Goal: Information Seeking & Learning: Learn about a topic

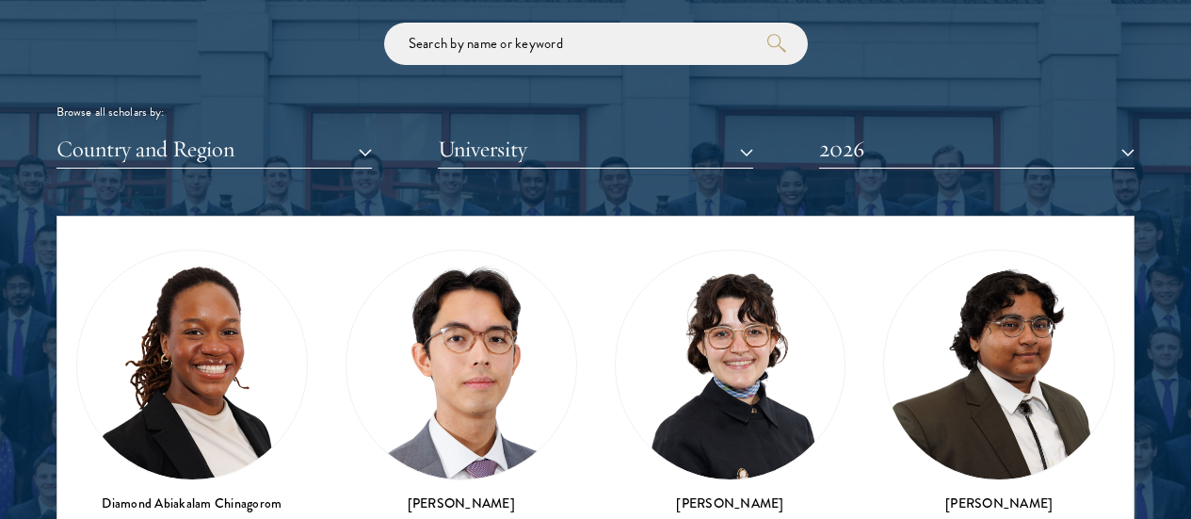
scroll to position [452, 0]
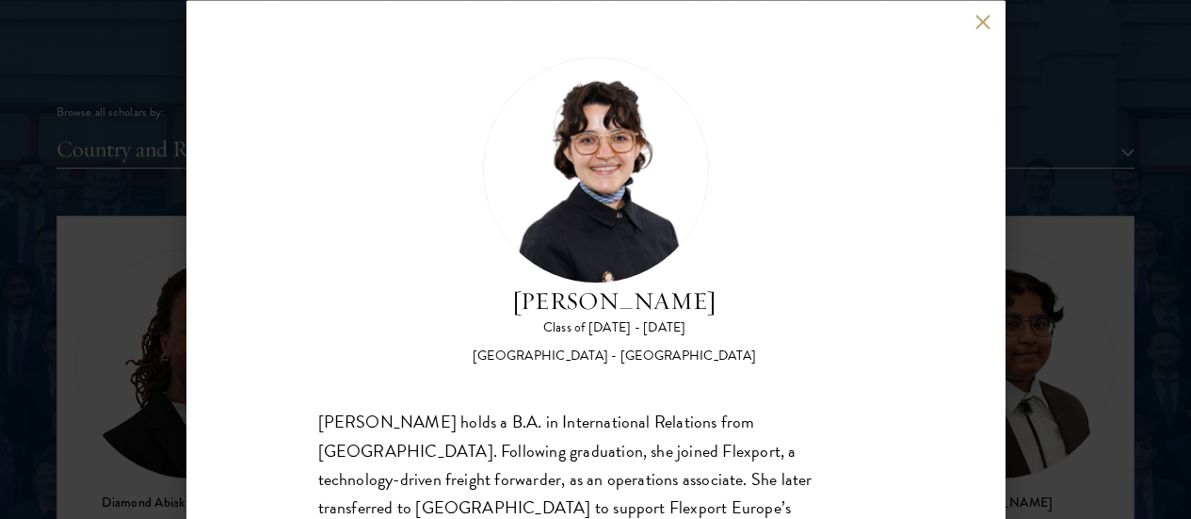
click at [976, 24] on button at bounding box center [983, 22] width 16 height 16
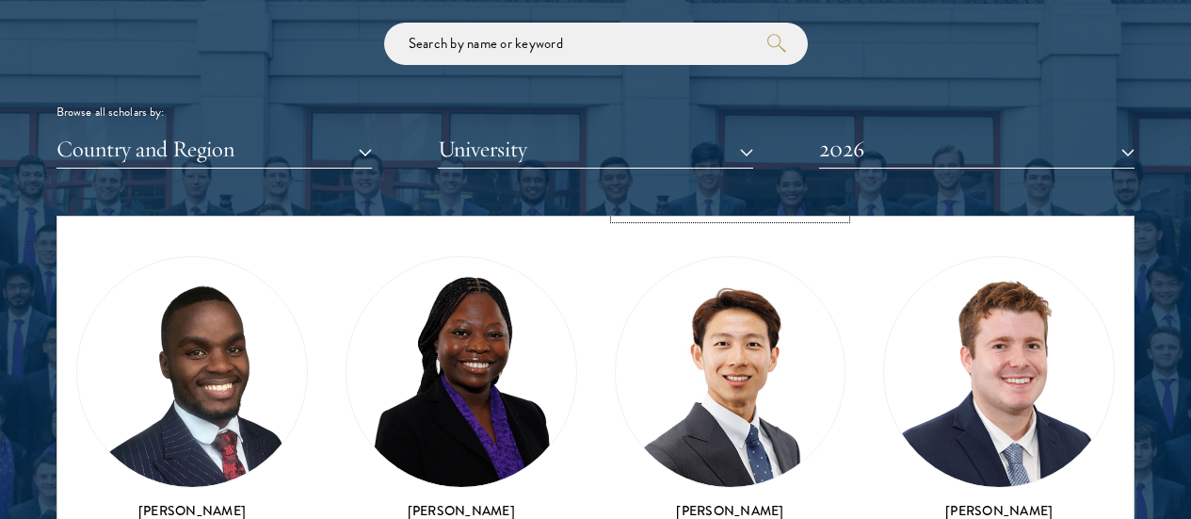
scroll to position [834, 0]
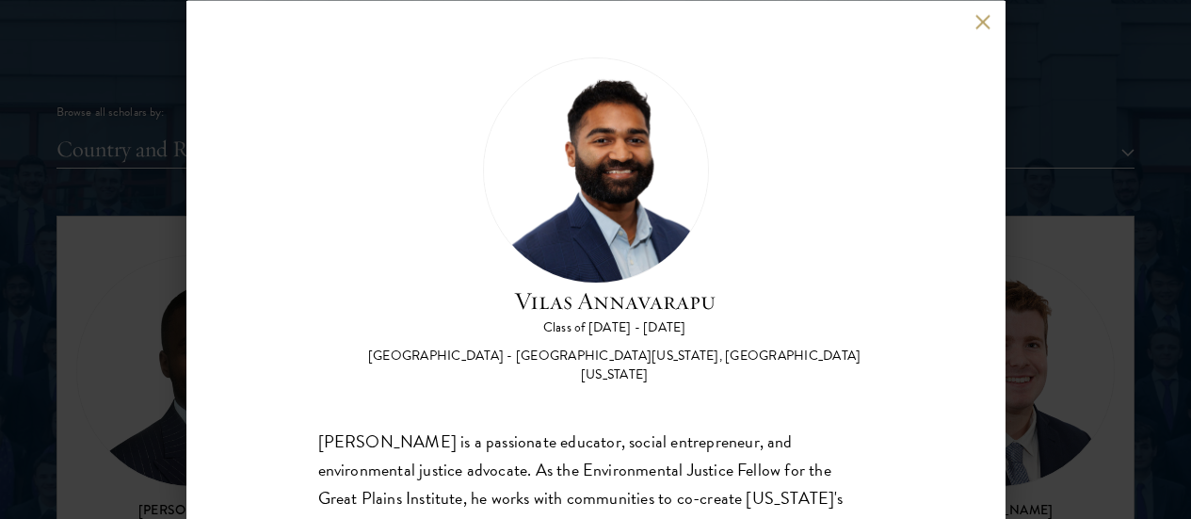
scroll to position [1, 0]
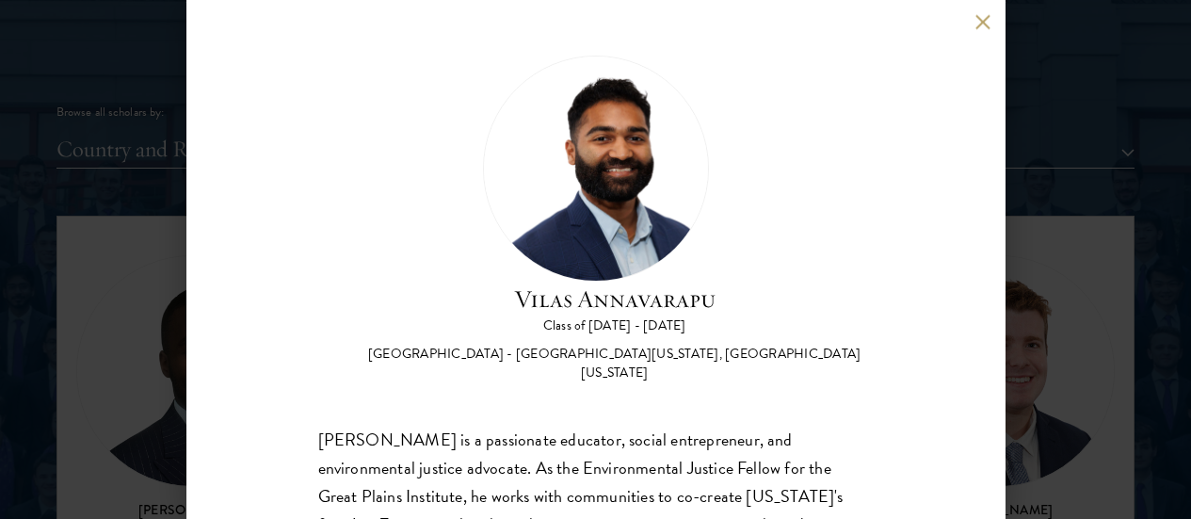
click at [984, 25] on button at bounding box center [983, 22] width 16 height 16
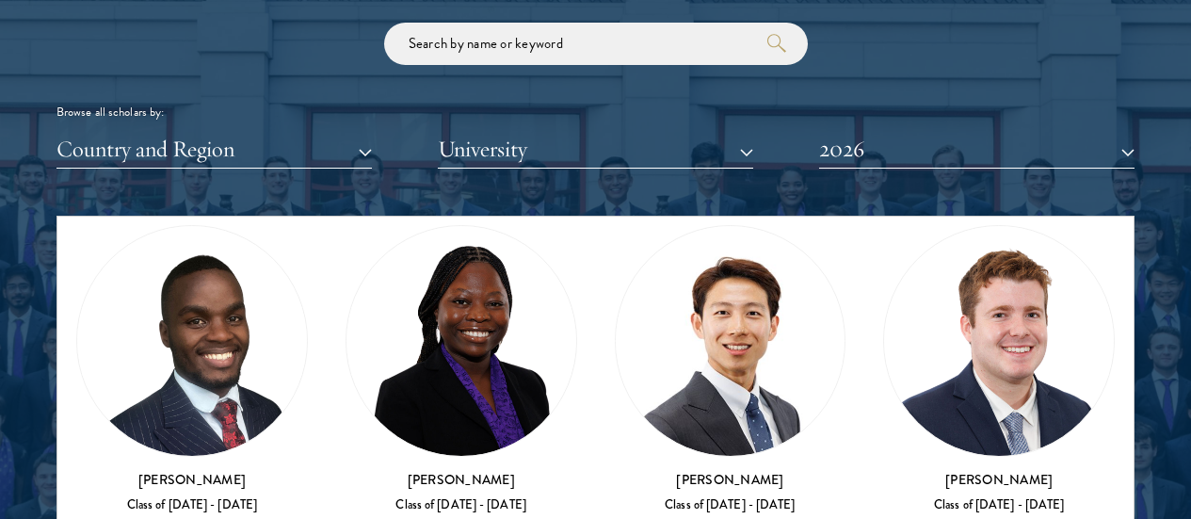
scroll to position [841, 0]
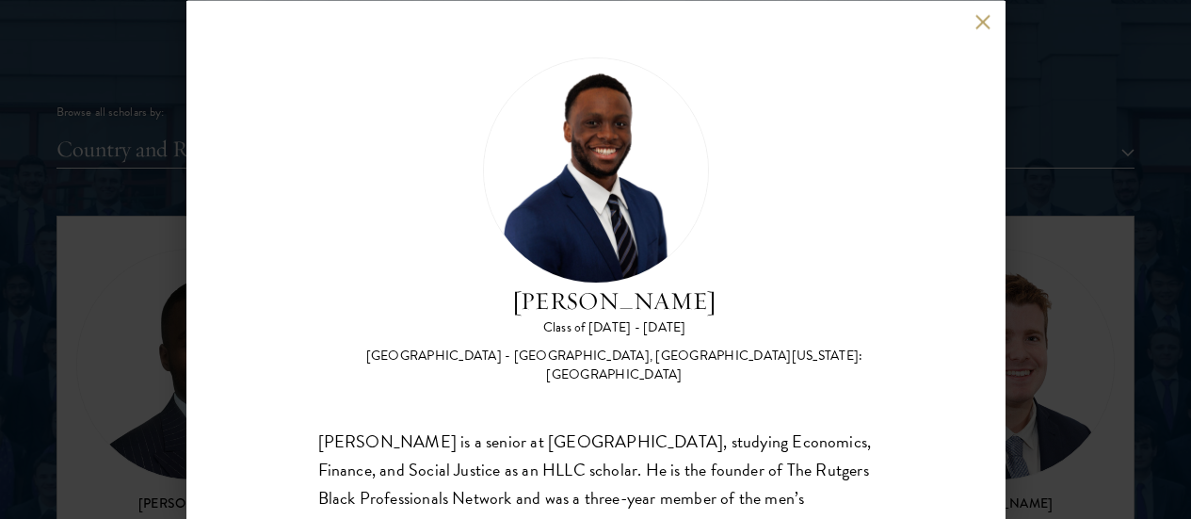
click at [976, 28] on button at bounding box center [983, 22] width 16 height 16
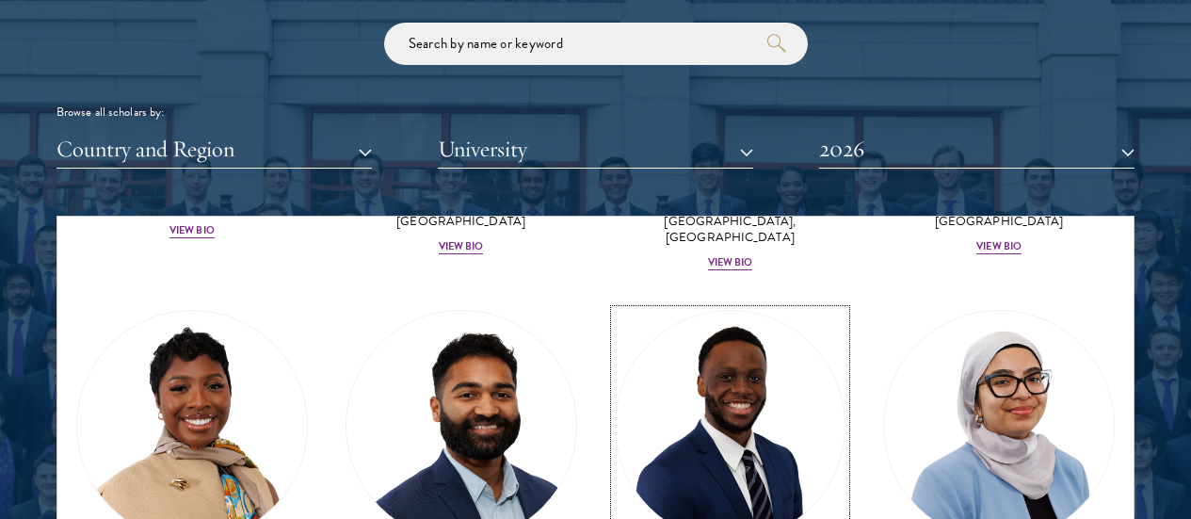
scroll to position [1186, 0]
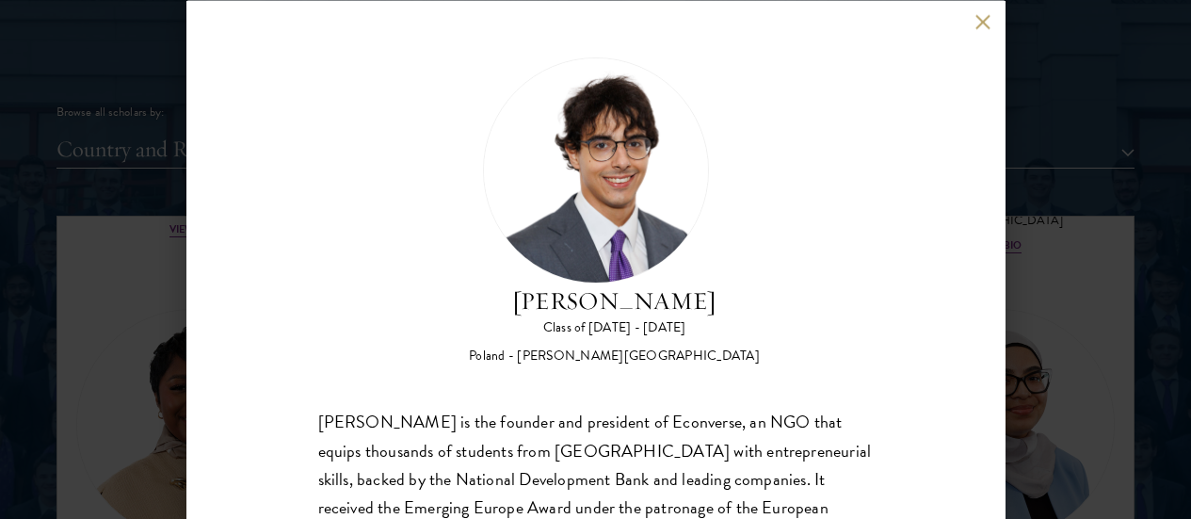
click at [990, 24] on button at bounding box center [983, 22] width 16 height 16
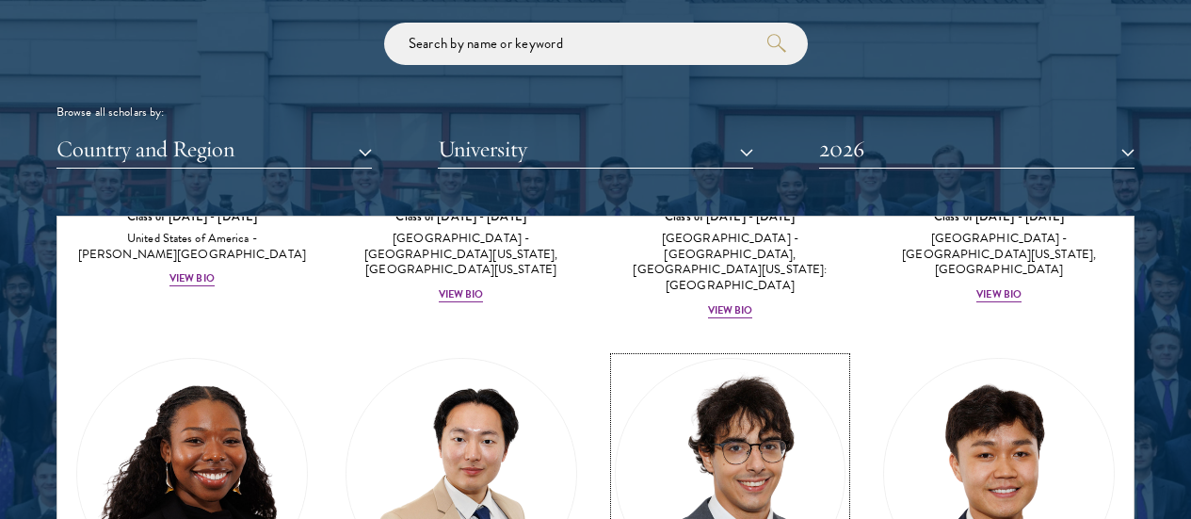
scroll to position [1559, 0]
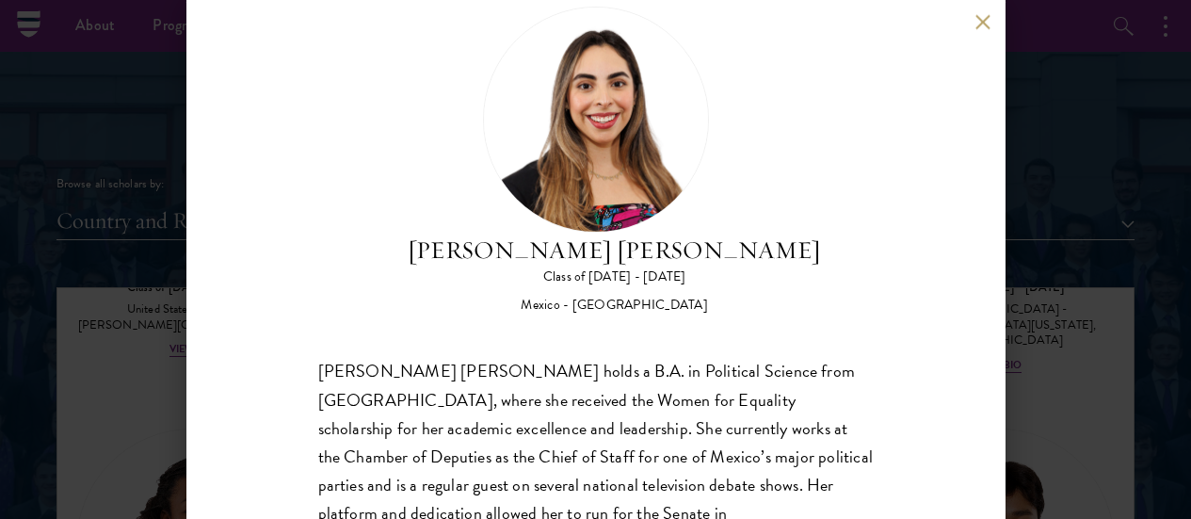
scroll to position [41, 0]
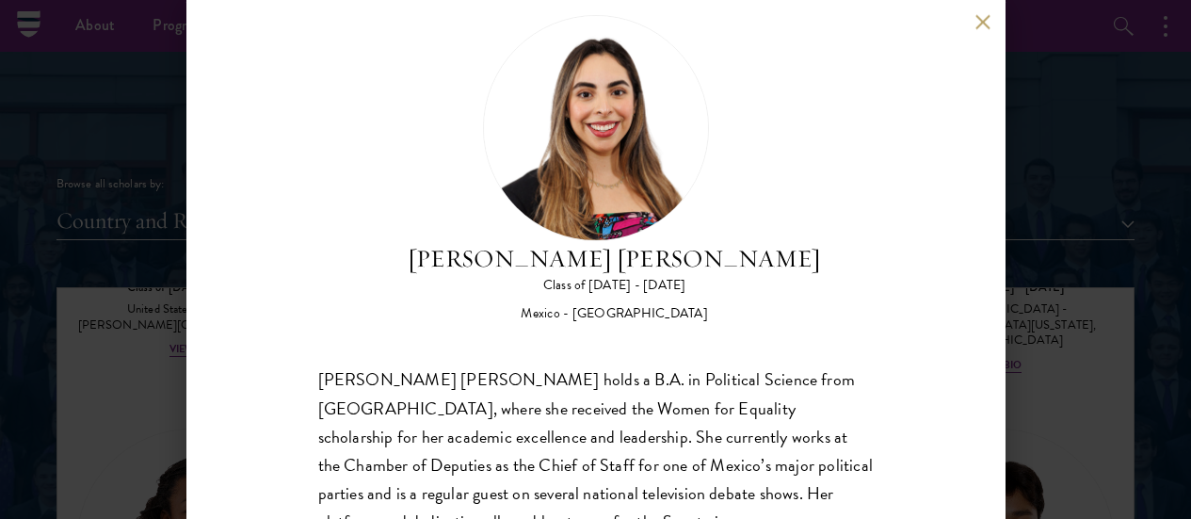
click at [980, 14] on button at bounding box center [983, 22] width 16 height 16
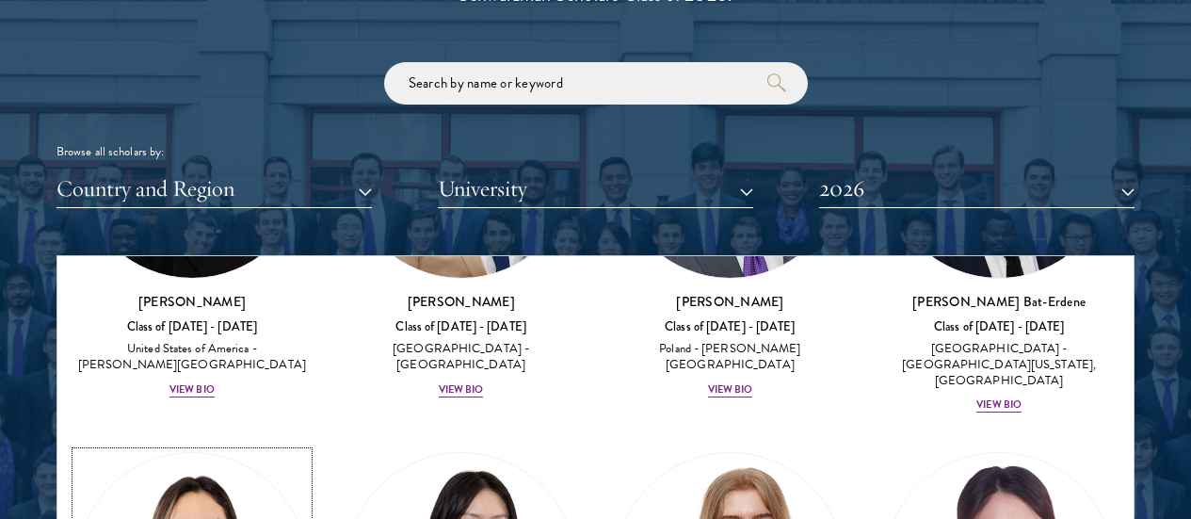
scroll to position [1909, 0]
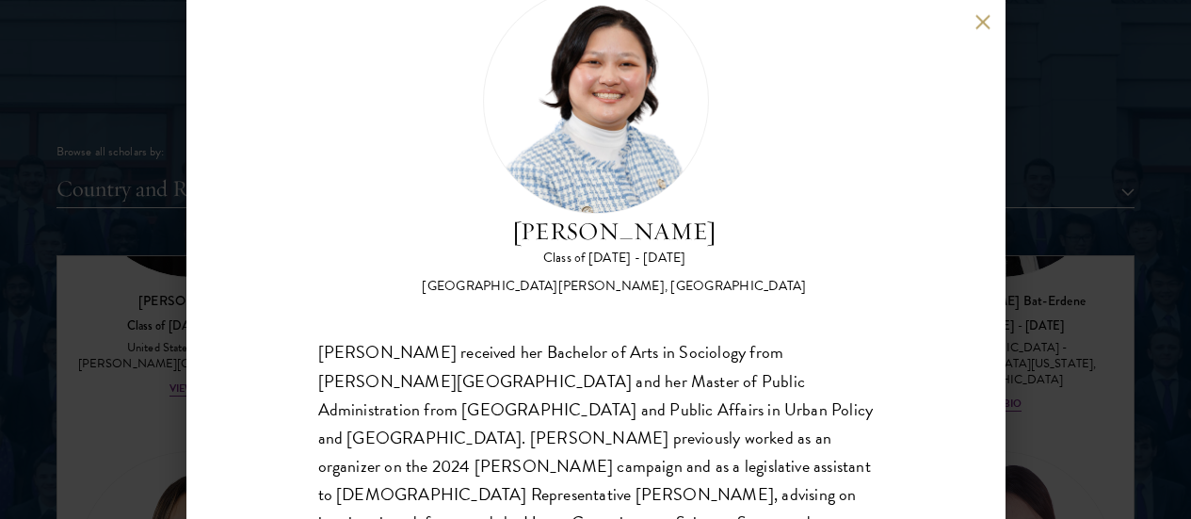
scroll to position [64, 0]
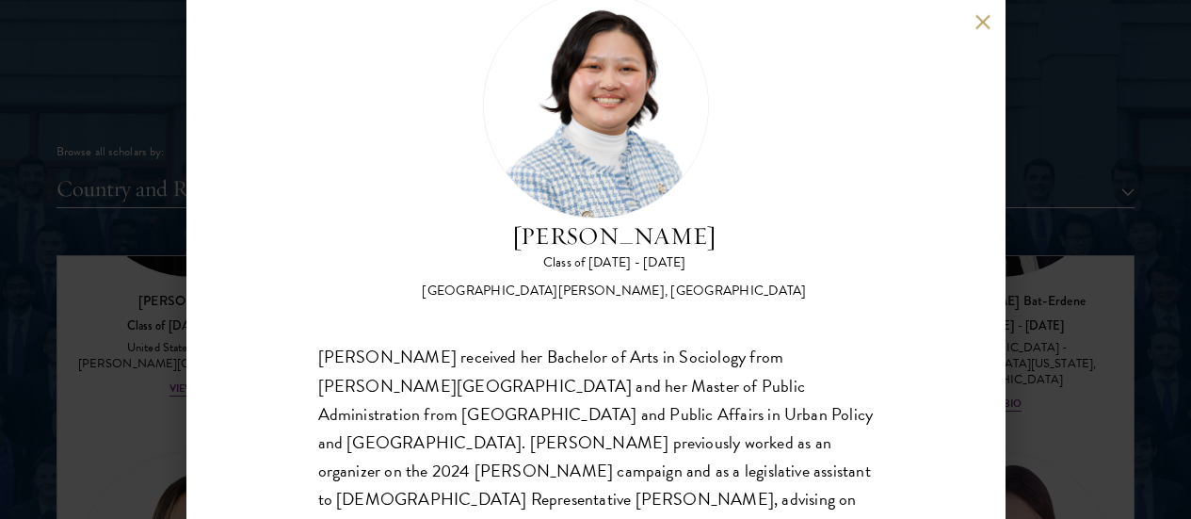
click at [986, 19] on button at bounding box center [983, 22] width 16 height 16
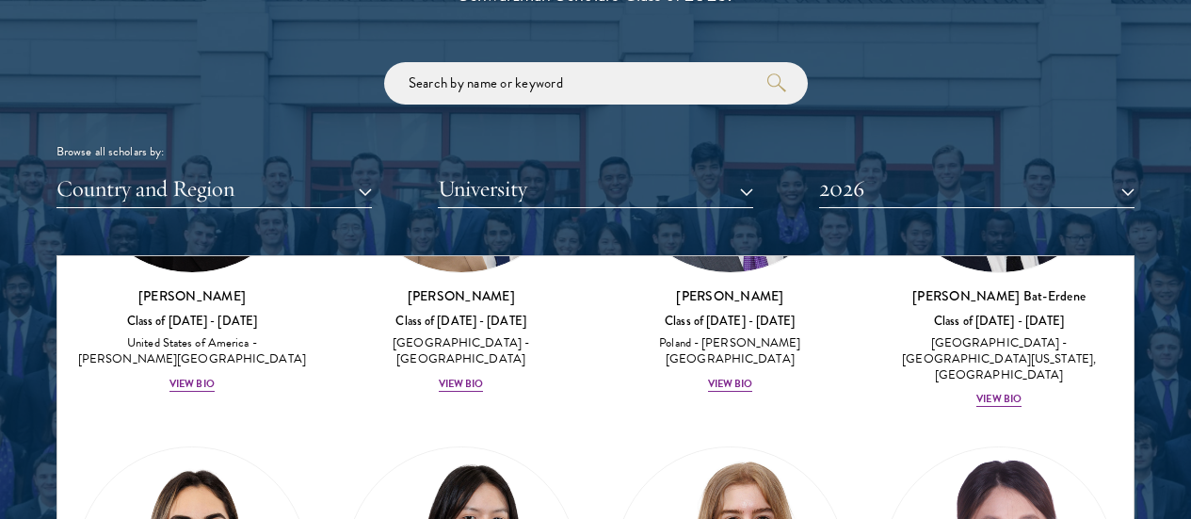
scroll to position [1916, 0]
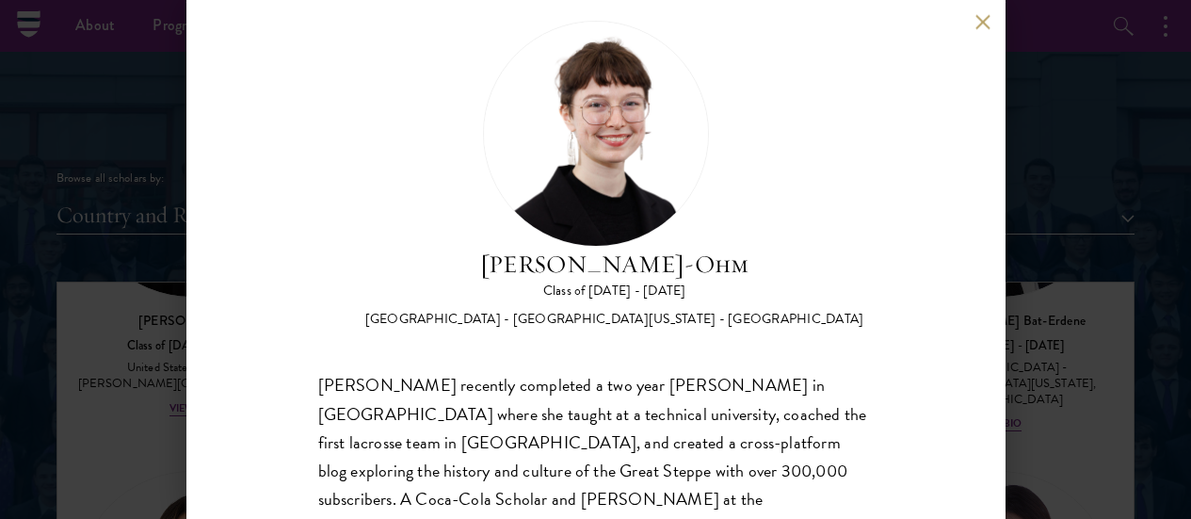
scroll to position [35, 0]
click at [984, 24] on button at bounding box center [983, 22] width 16 height 16
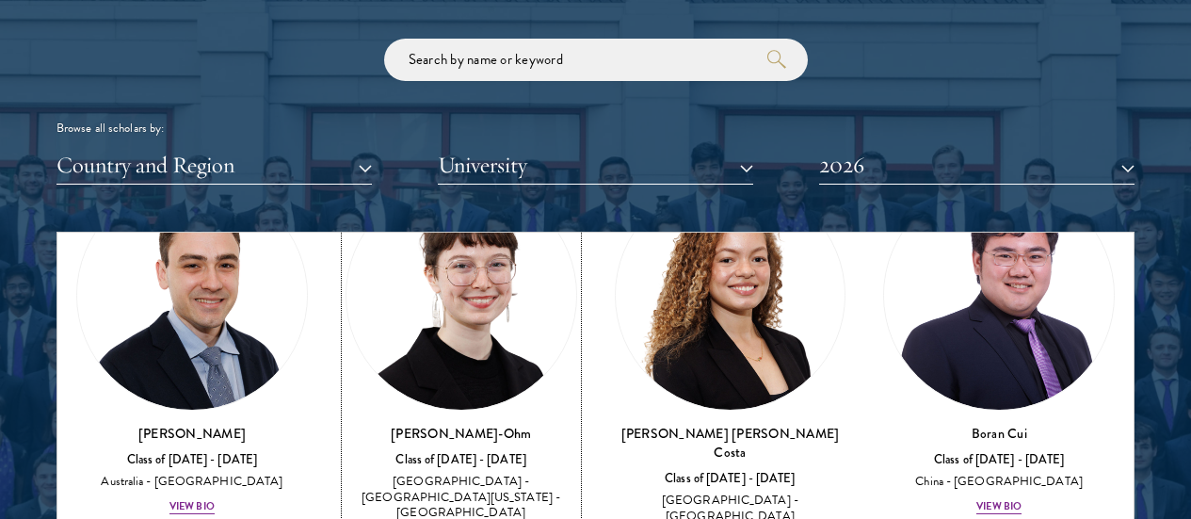
scroll to position [2938, 0]
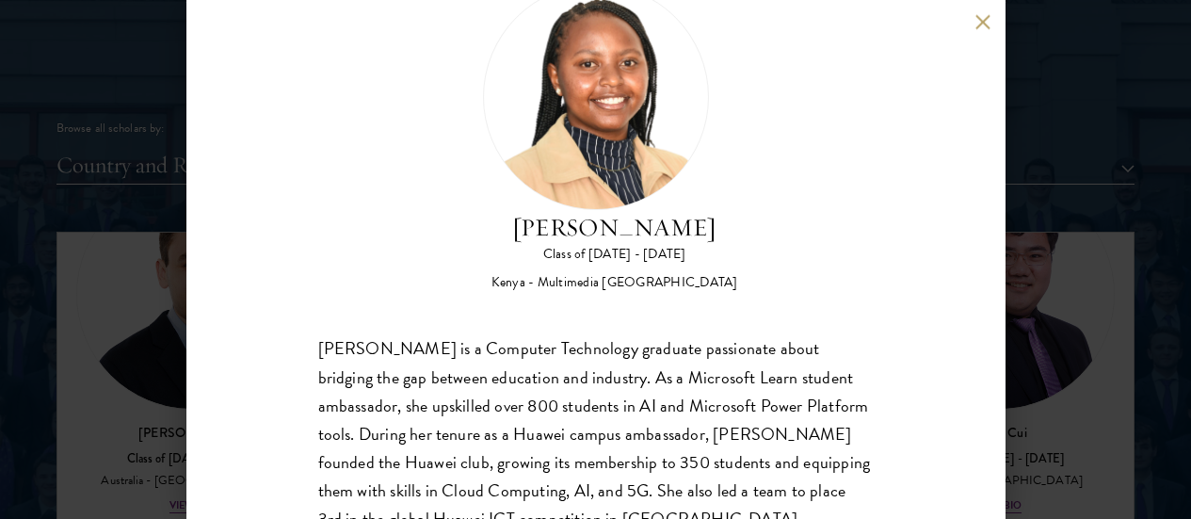
scroll to position [65, 0]
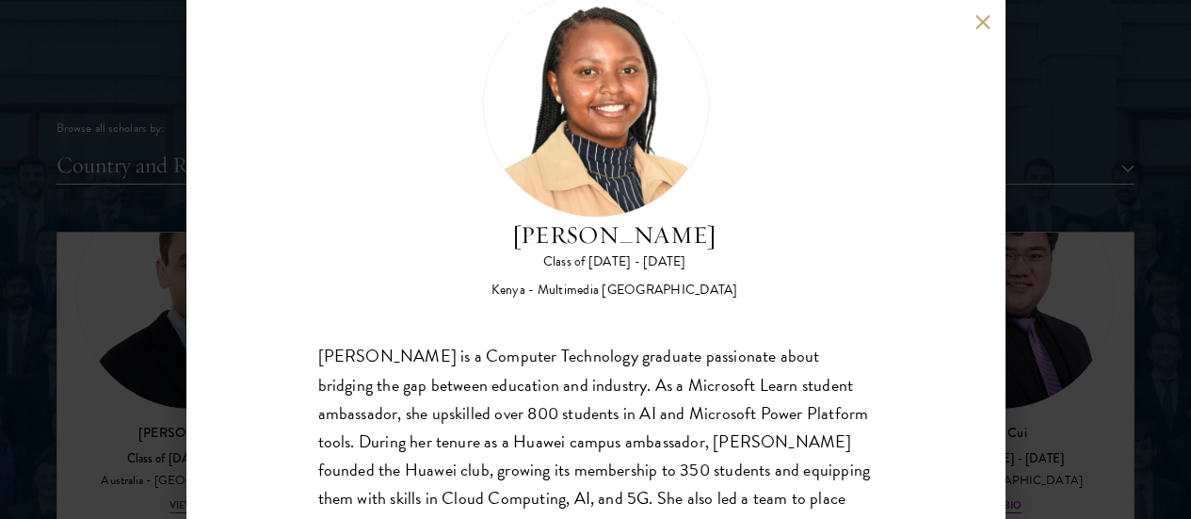
click at [983, 17] on button at bounding box center [983, 22] width 16 height 16
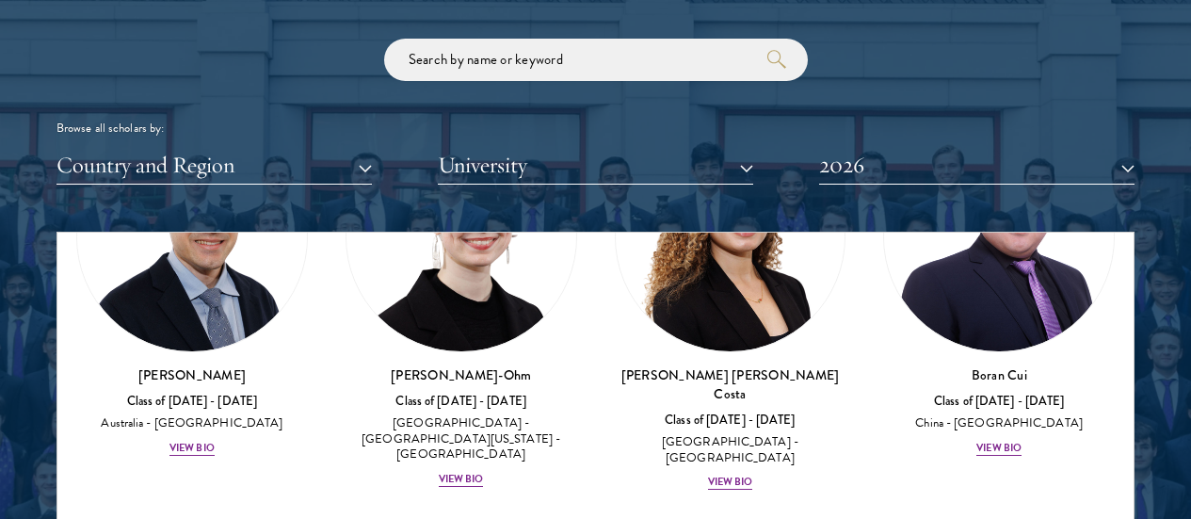
scroll to position [2996, 0]
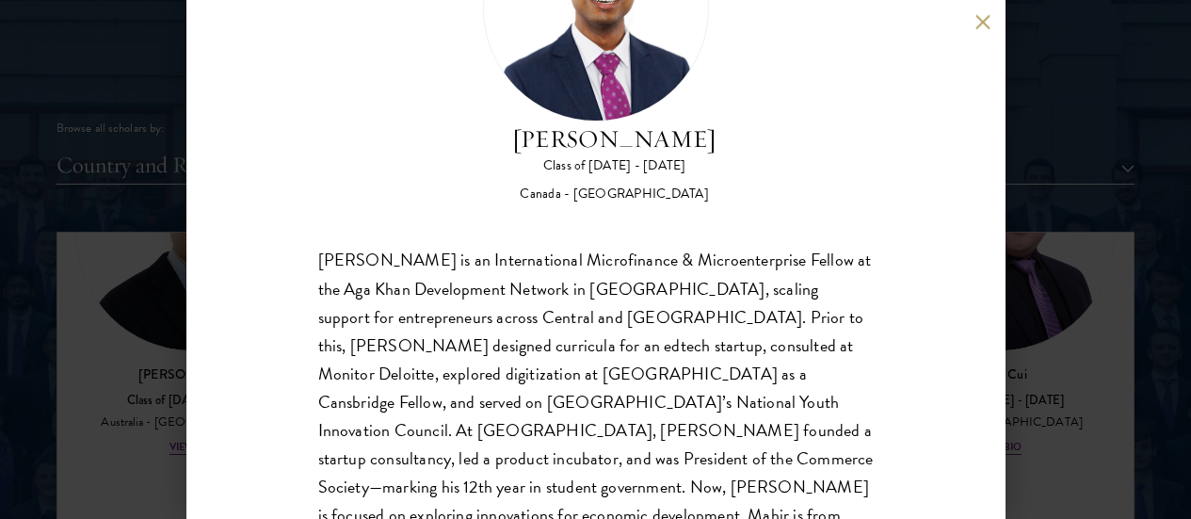
scroll to position [162, 0]
click at [979, 11] on div "[PERSON_NAME] Class of [DATE] - [DATE] [GEOGRAPHIC_DATA] - [GEOGRAPHIC_DATA] [P…" at bounding box center [595, 259] width 819 height 519
click at [978, 27] on button at bounding box center [983, 22] width 16 height 16
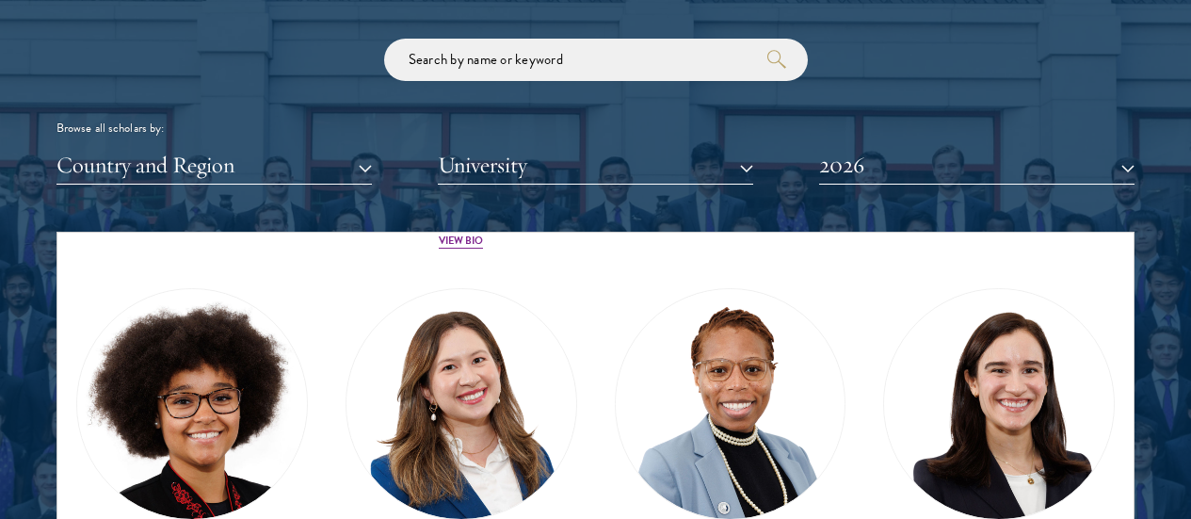
scroll to position [3666, 0]
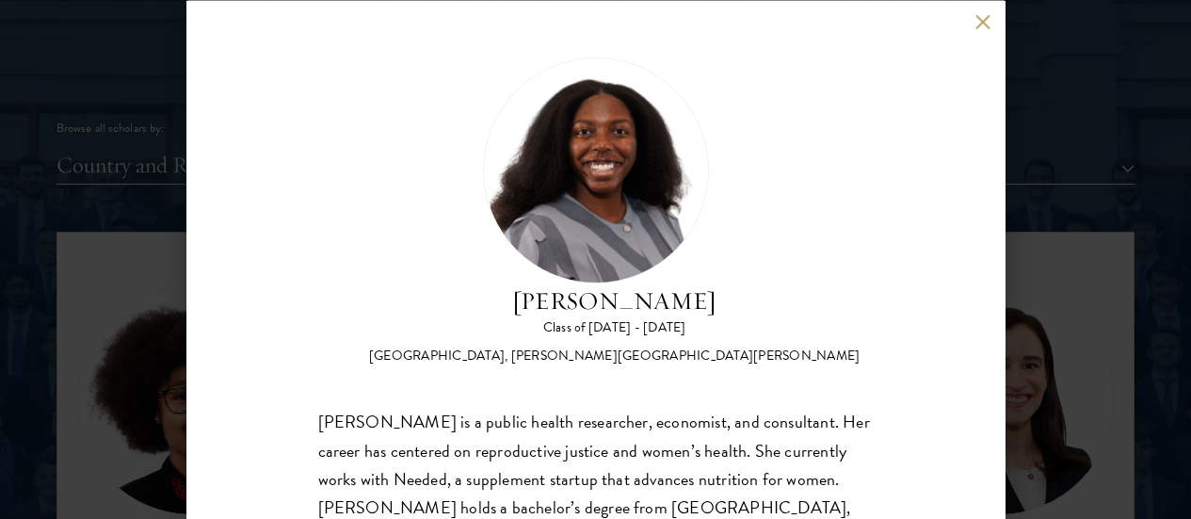
click at [979, 8] on div "[PERSON_NAME] Class of [DATE] - [DATE] [GEOGRAPHIC_DATA] - [GEOGRAPHIC_DATA], […" at bounding box center [595, 259] width 819 height 519
click at [981, 16] on button at bounding box center [983, 22] width 16 height 16
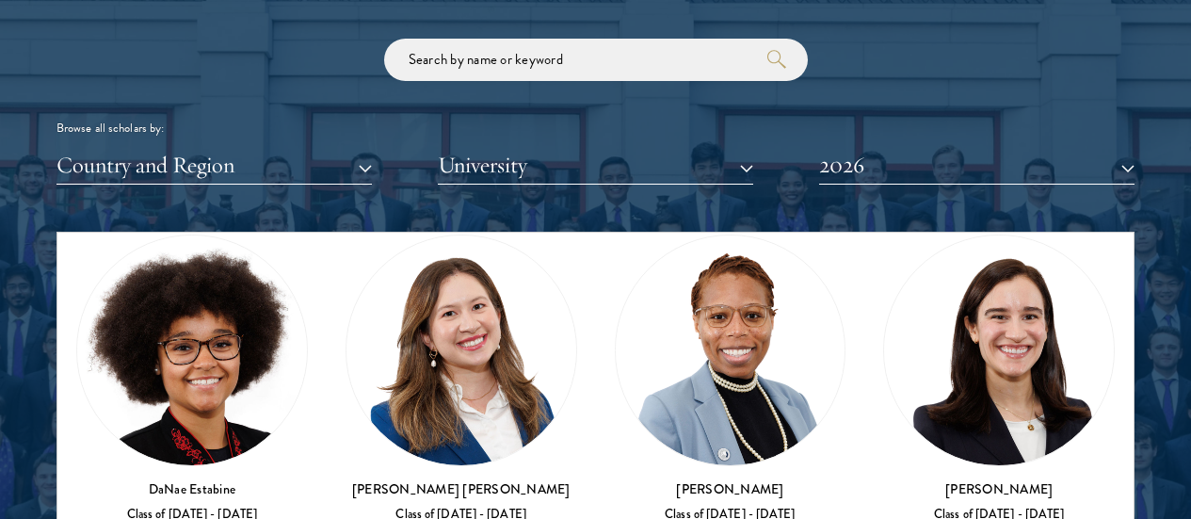
scroll to position [3680, 0]
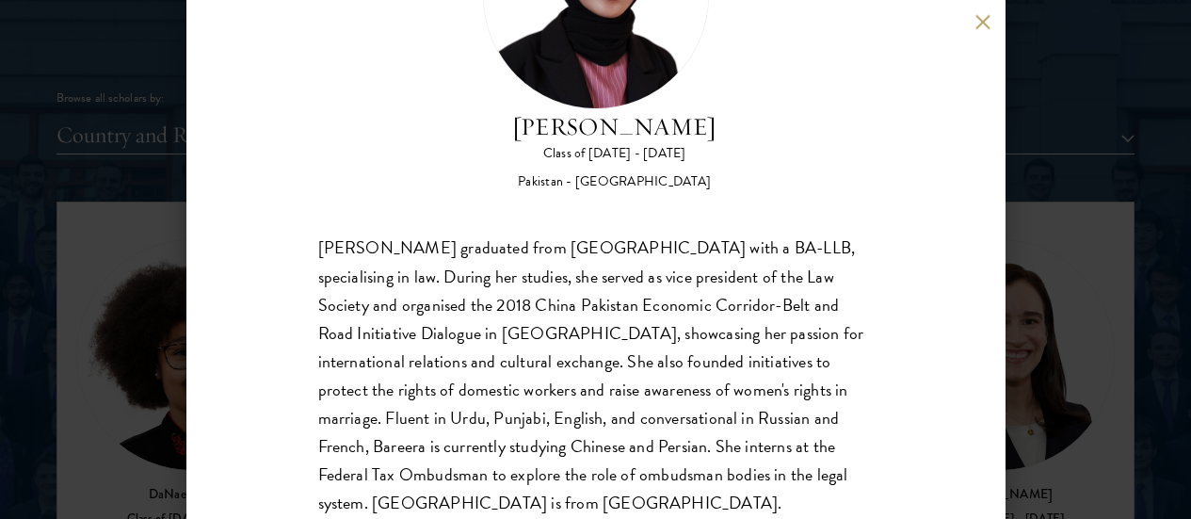
scroll to position [2255, 0]
click at [988, 24] on button at bounding box center [983, 22] width 16 height 16
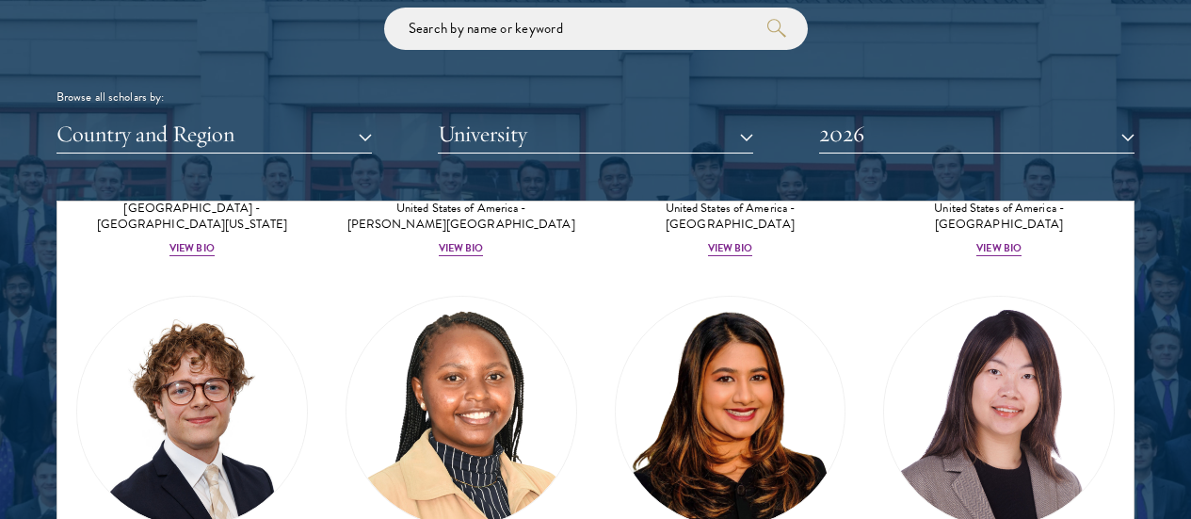
scroll to position [4012, 0]
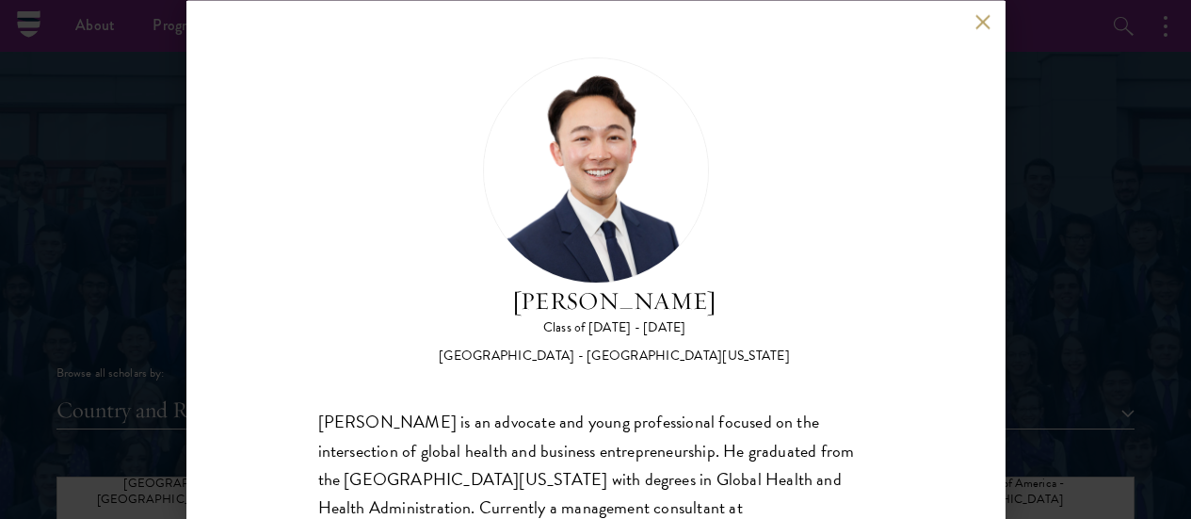
scroll to position [1960, 0]
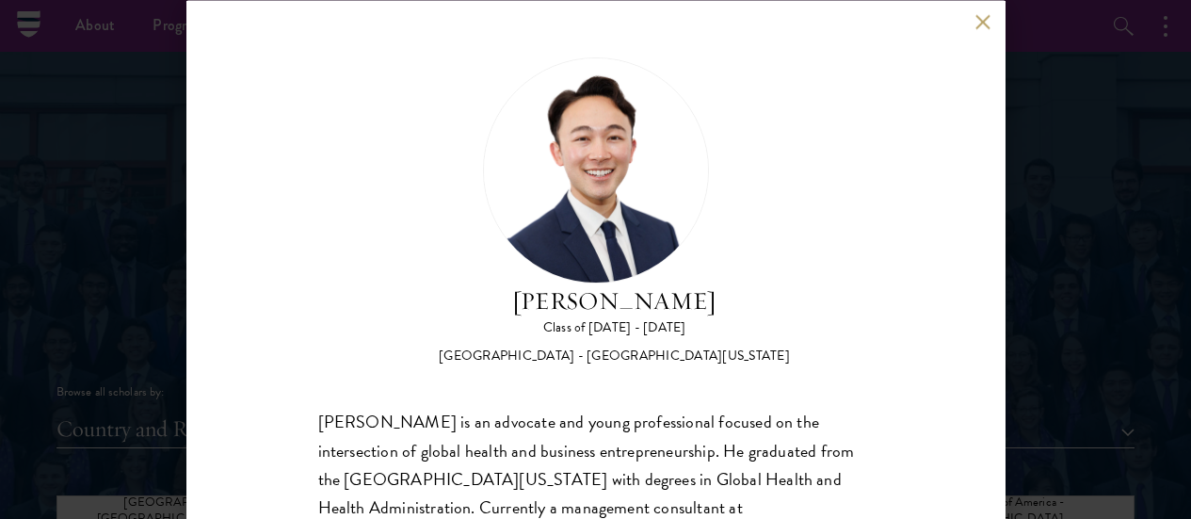
click at [982, 17] on button at bounding box center [983, 22] width 16 height 16
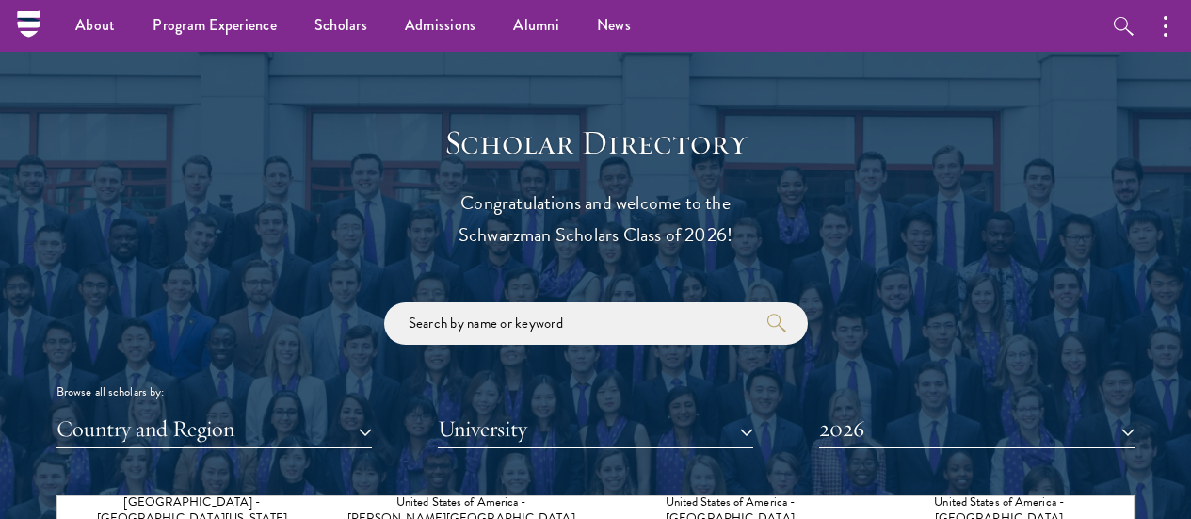
scroll to position [2205, 0]
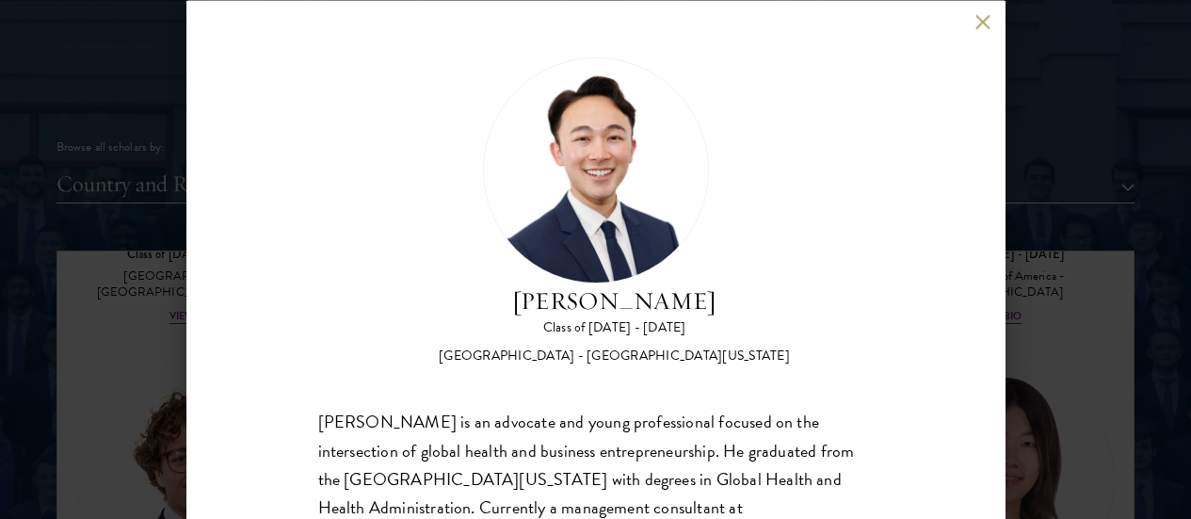
scroll to position [3994, 0]
click at [977, 24] on button at bounding box center [983, 22] width 16 height 16
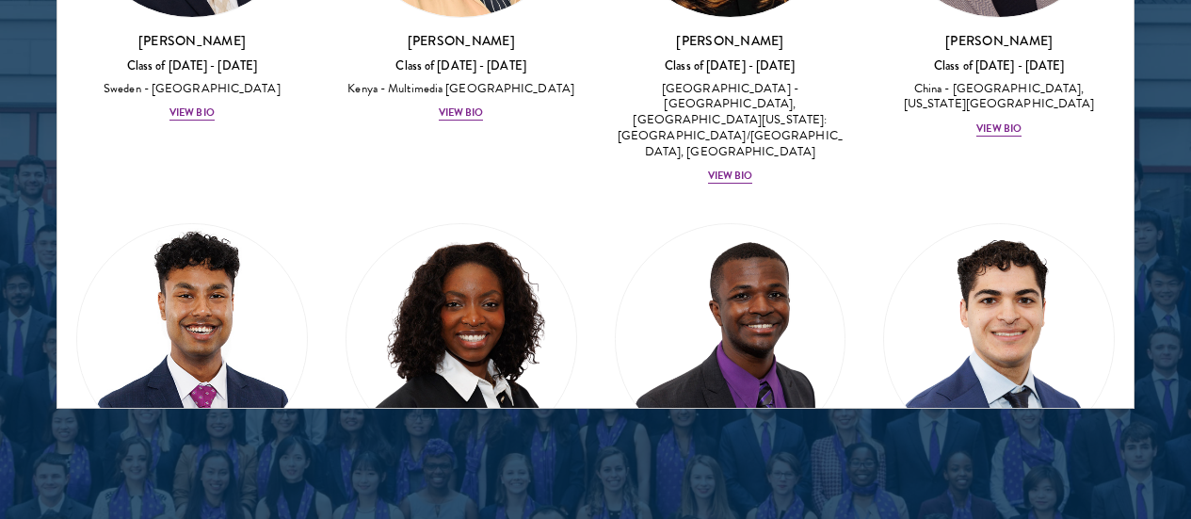
scroll to position [4165, 0]
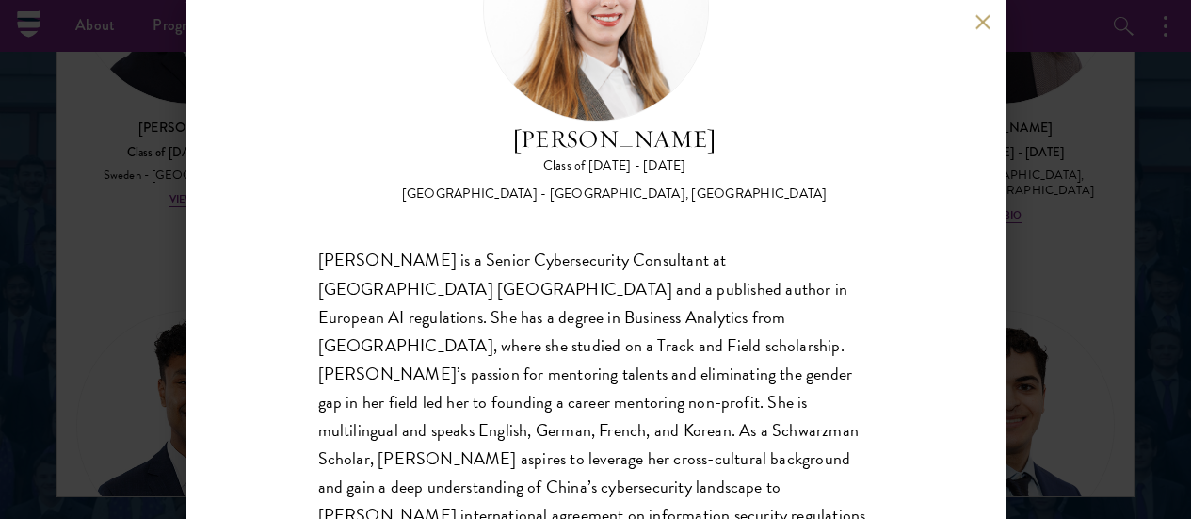
scroll to position [162, 0]
click at [980, 23] on button at bounding box center [983, 22] width 16 height 16
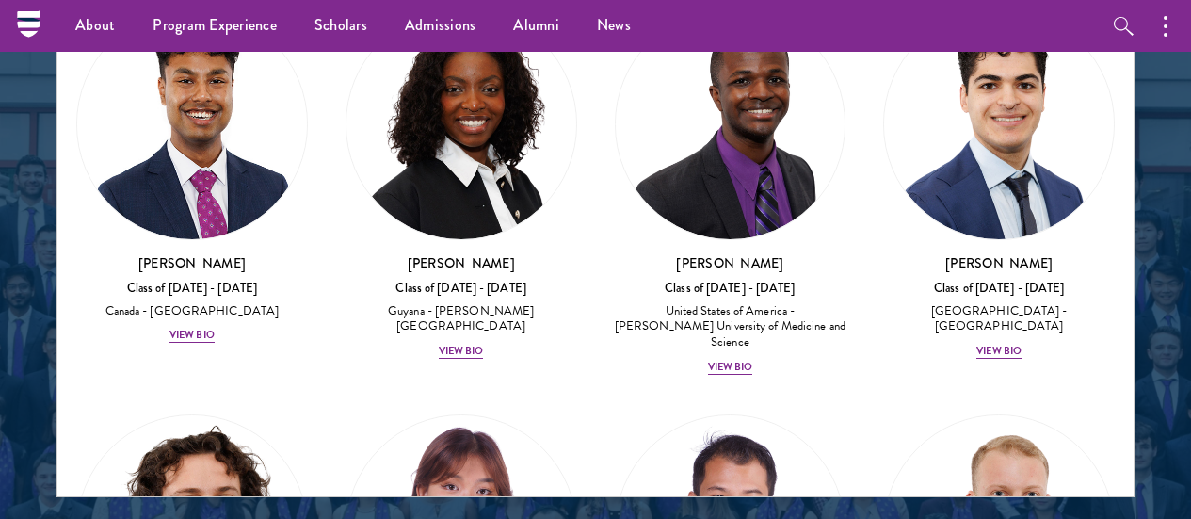
scroll to position [4468, 0]
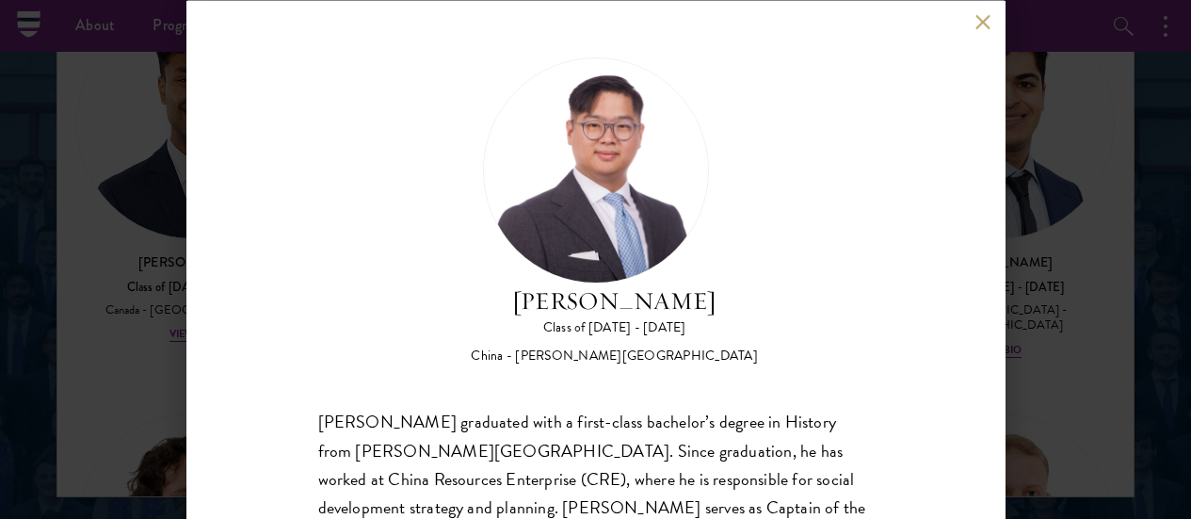
click at [975, 24] on div "[PERSON_NAME] Class of [DATE] - [DATE] [GEOGRAPHIC_DATA] - [PERSON_NAME][GEOGRA…" at bounding box center [595, 259] width 819 height 519
click at [984, 22] on button at bounding box center [983, 22] width 16 height 16
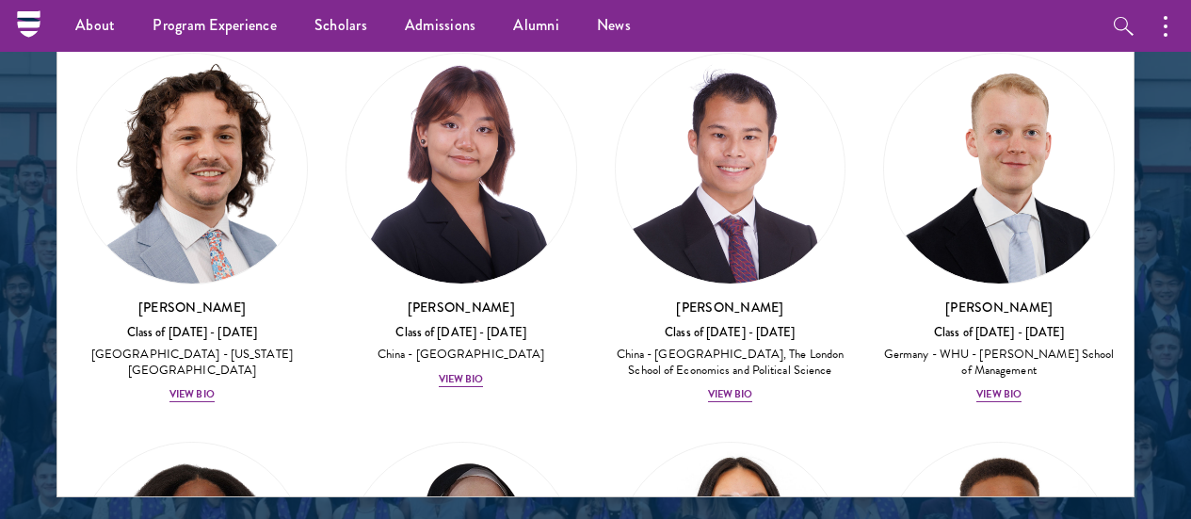
scroll to position [4830, 0]
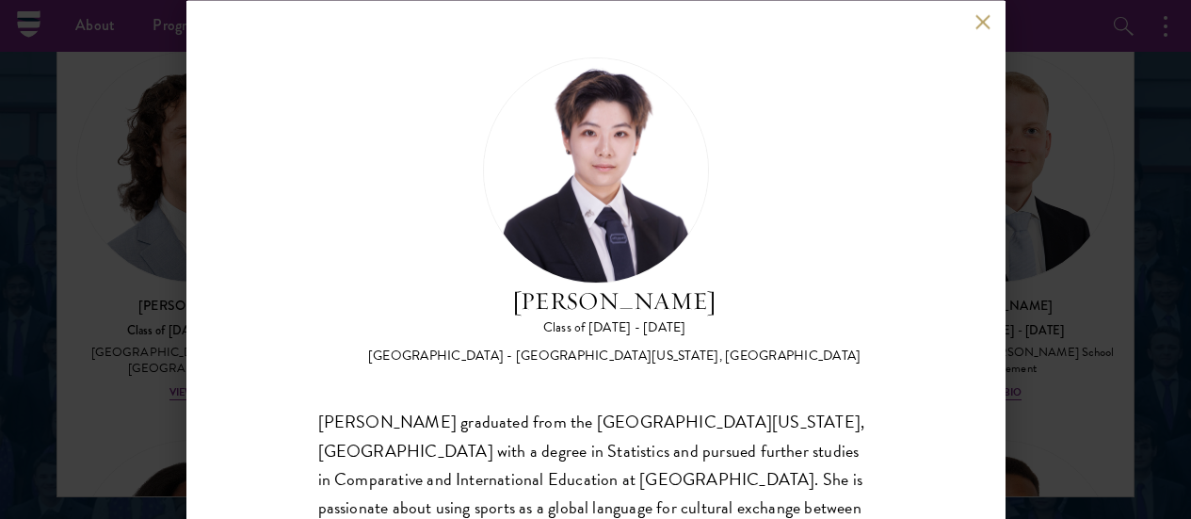
click at [979, 24] on button at bounding box center [983, 22] width 16 height 16
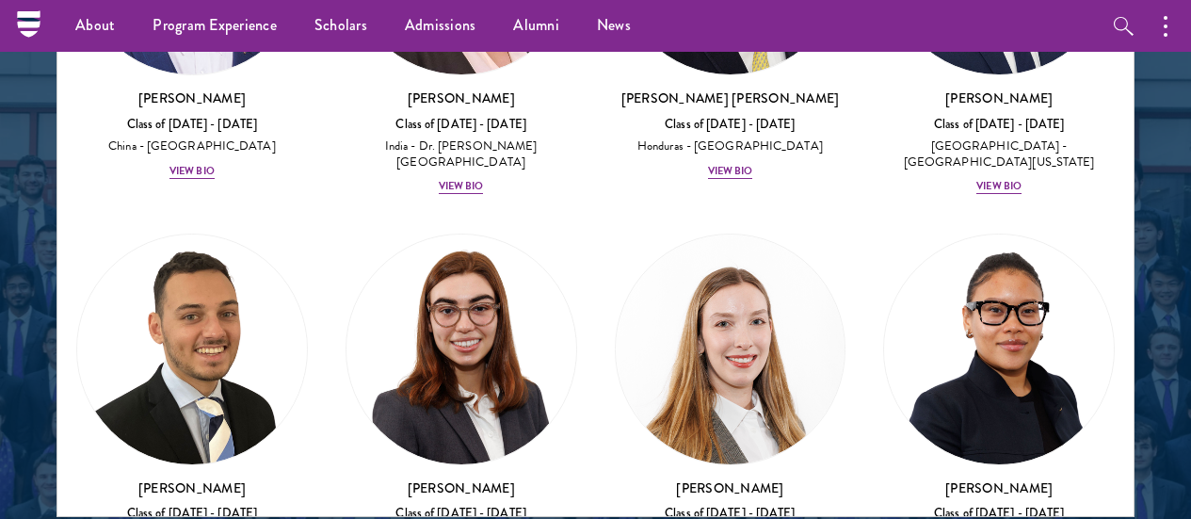
scroll to position [5868, 0]
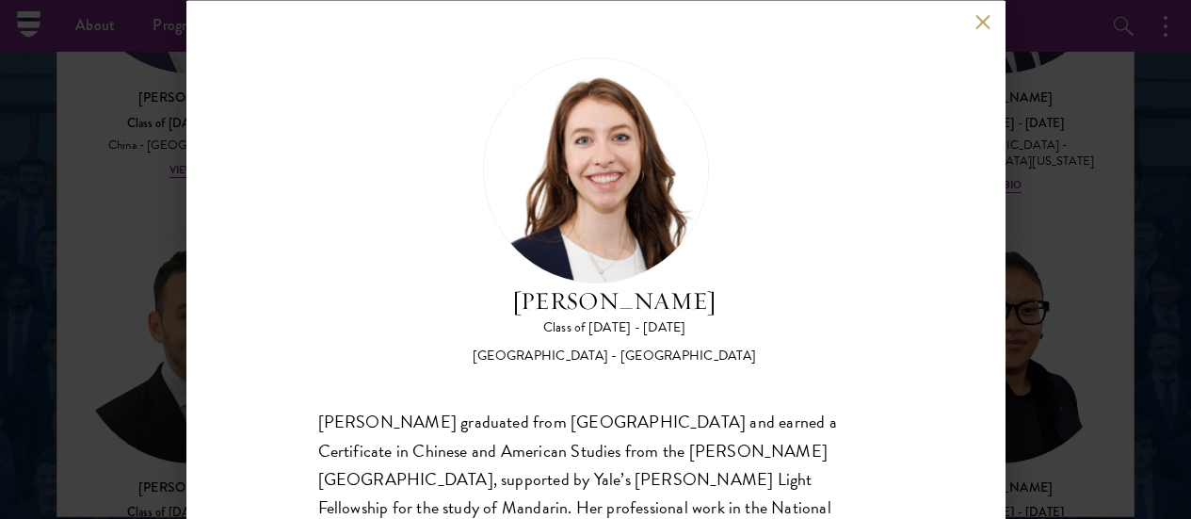
click at [982, 24] on button at bounding box center [983, 22] width 16 height 16
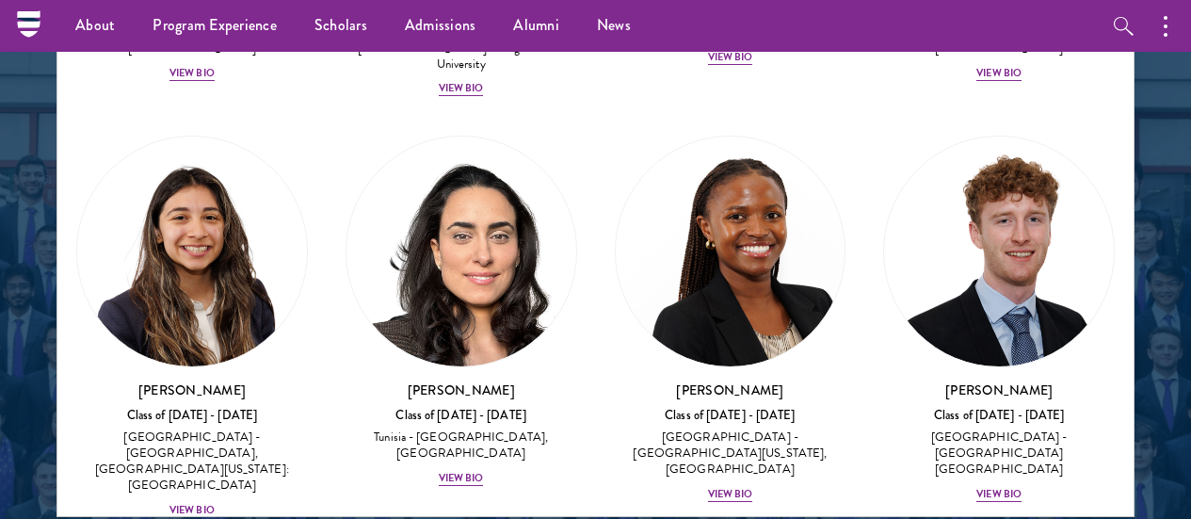
scroll to position [8306, 0]
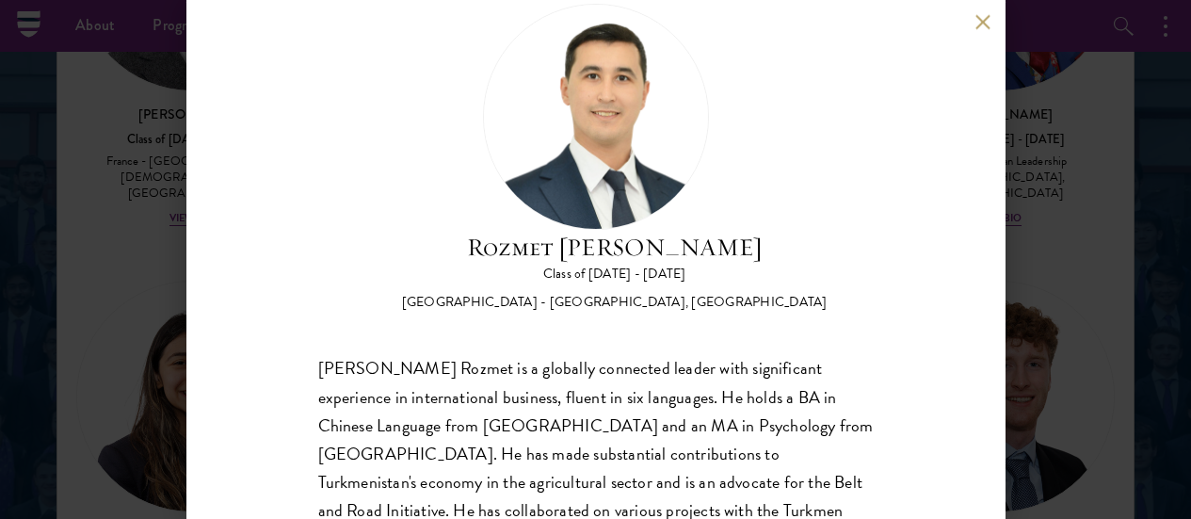
scroll to position [46, 0]
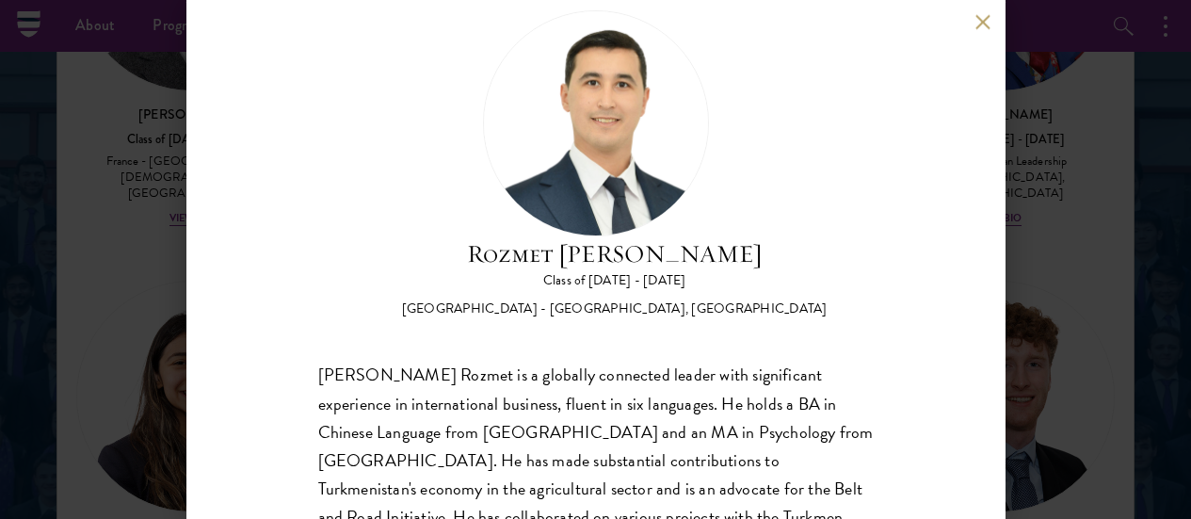
click at [983, 26] on button at bounding box center [983, 22] width 16 height 16
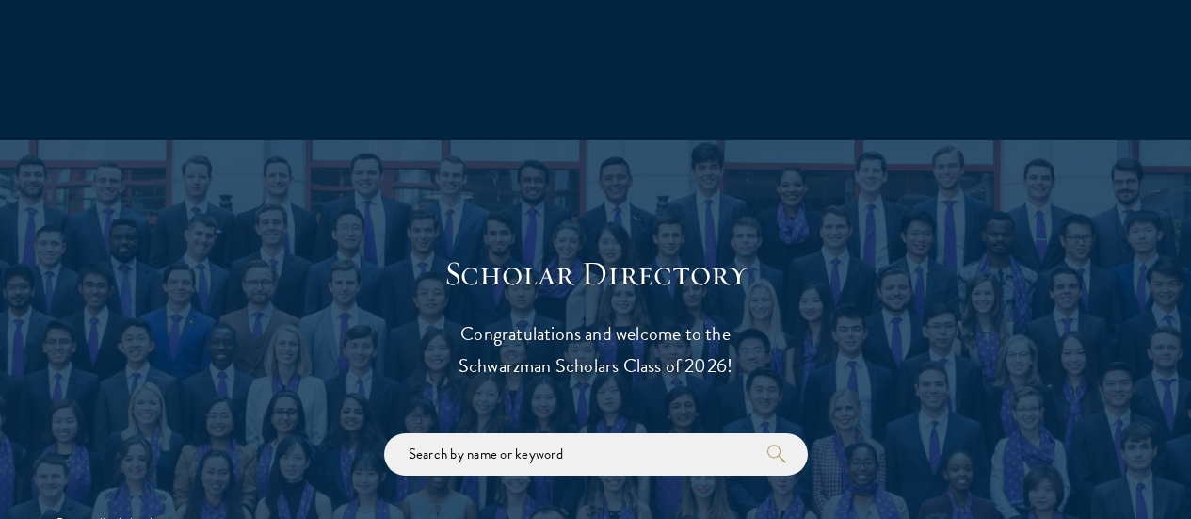
scroll to position [1830, 0]
click at [595, 432] on input "search" at bounding box center [596, 453] width 424 height 42
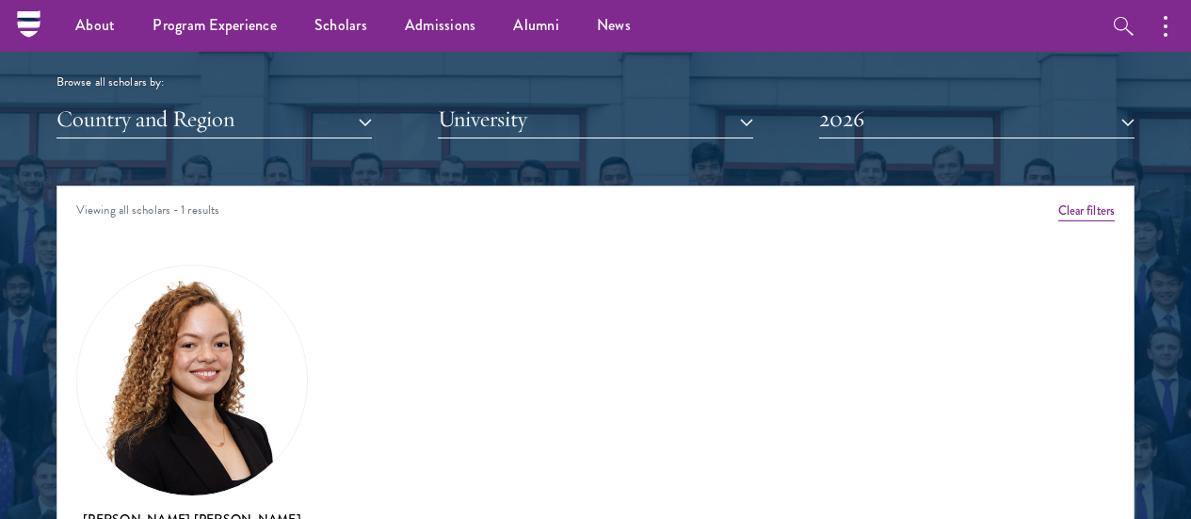
scroll to position [2238, 0]
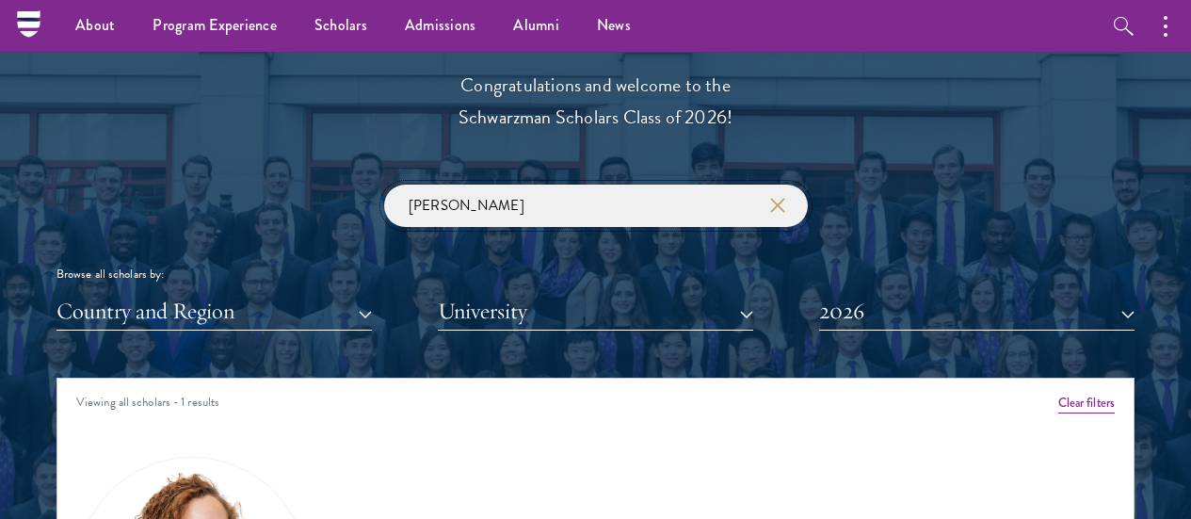
scroll to position [2079, 0]
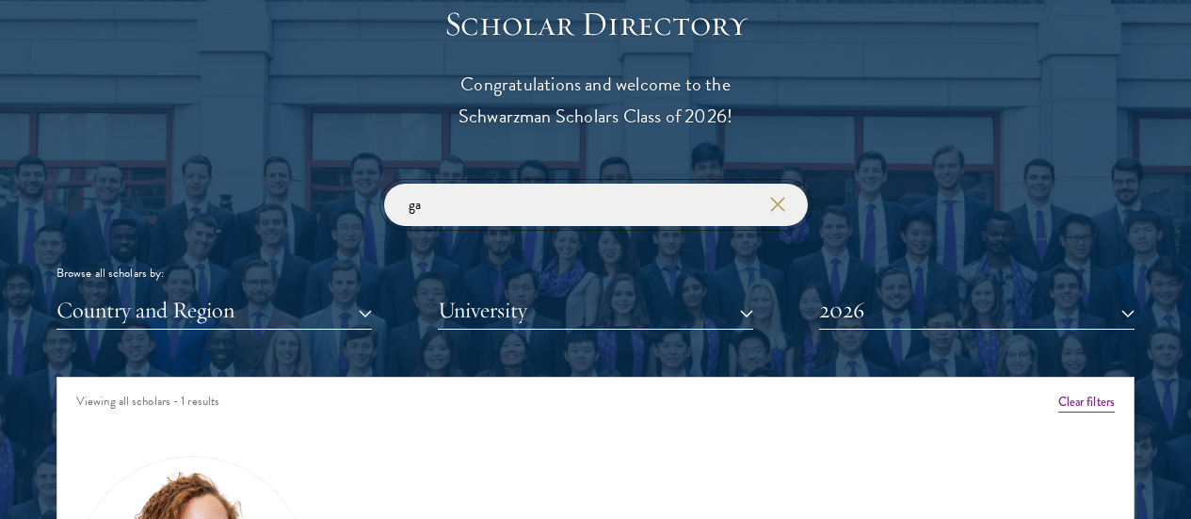
type input "g"
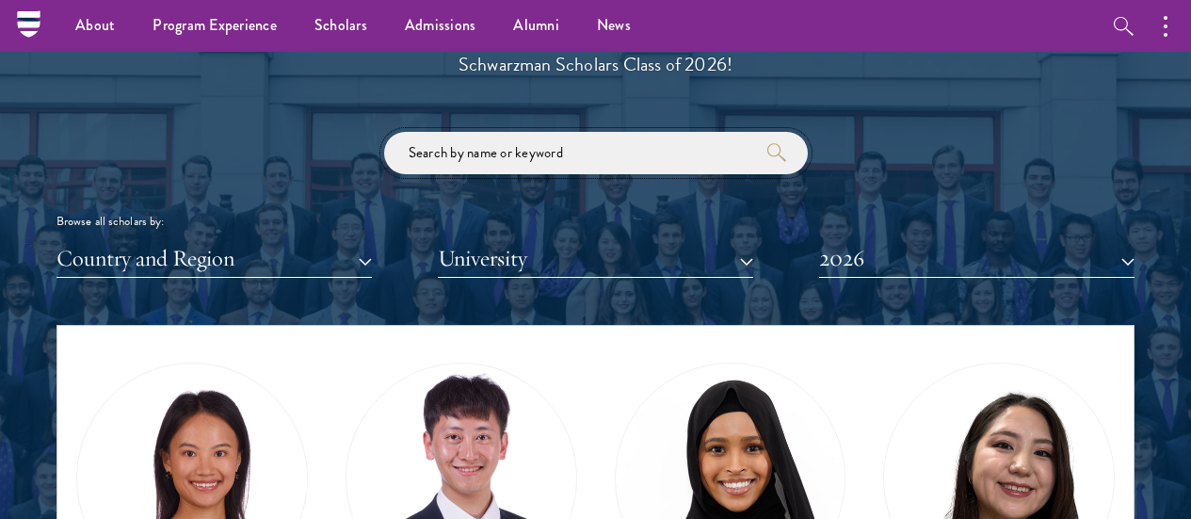
scroll to position [2108, 0]
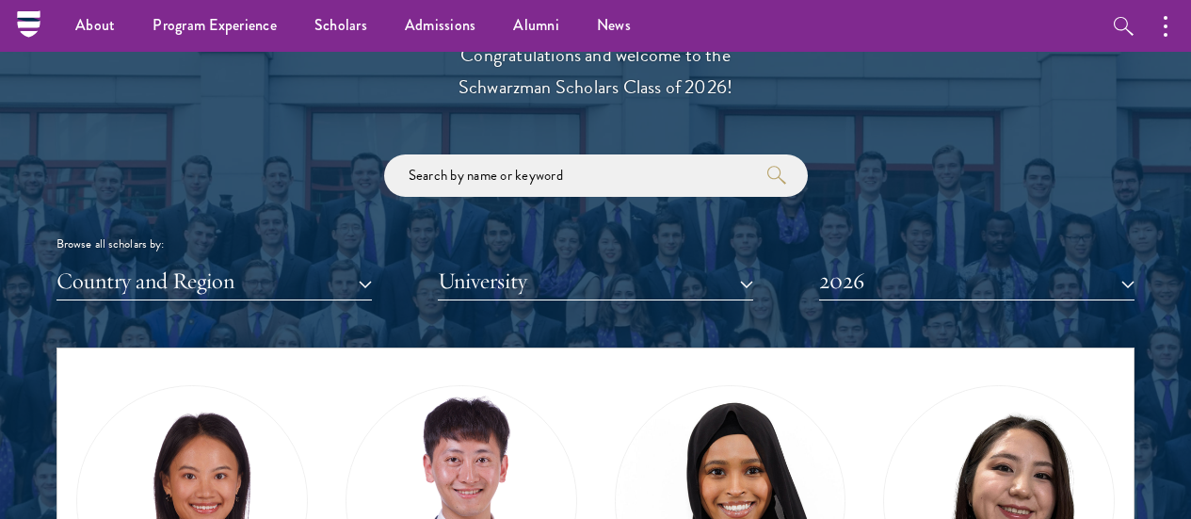
click at [75, 390] on div at bounding box center [595, 444] width 1191 height 1164
click at [422, 154] on input "search" at bounding box center [596, 175] width 424 height 42
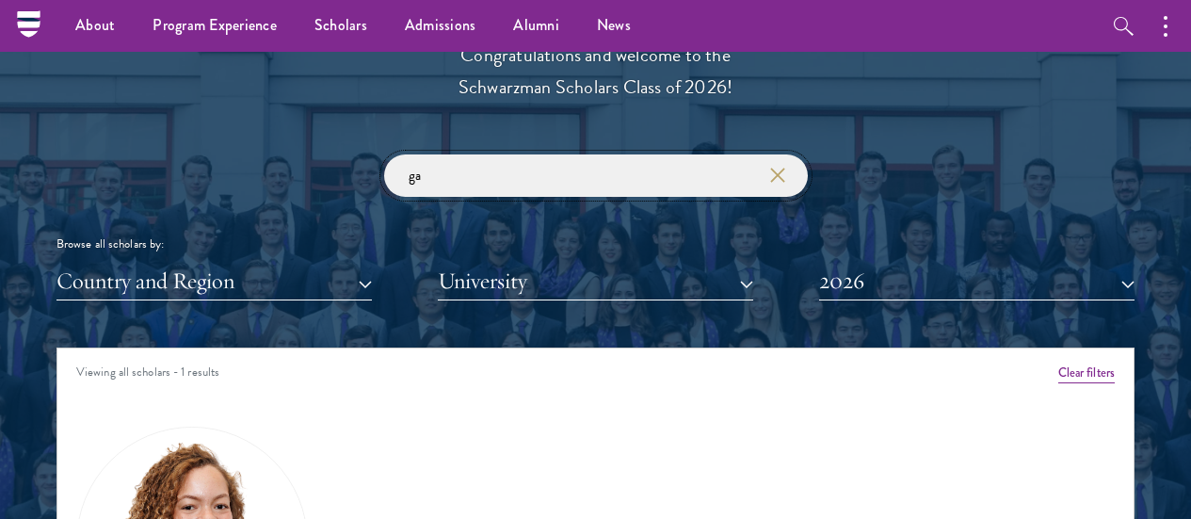
type input "g"
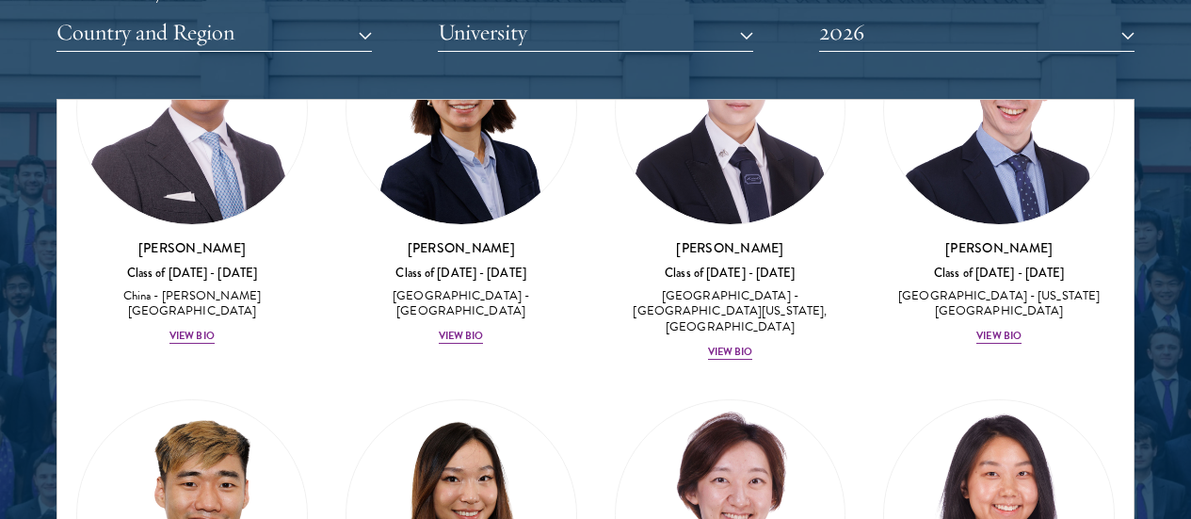
scroll to position [7050, 0]
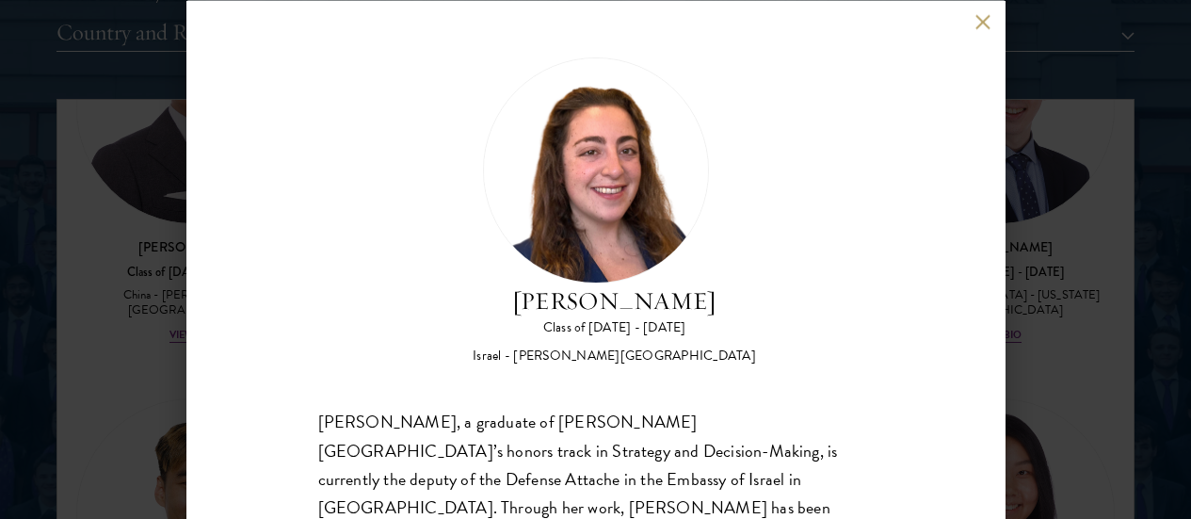
click at [977, 27] on button at bounding box center [983, 22] width 16 height 16
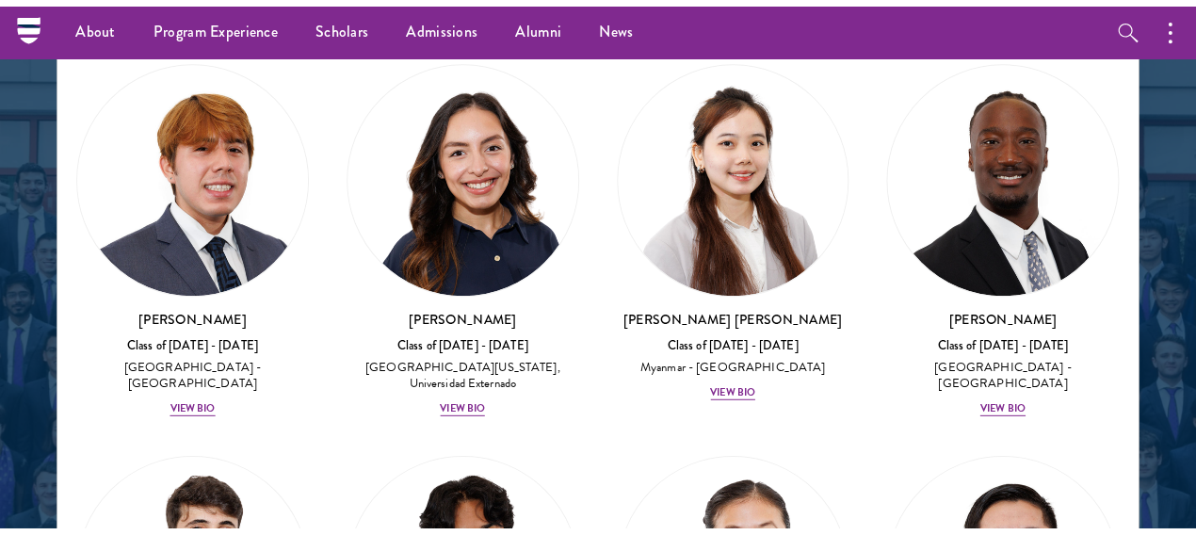
scroll to position [2489, 0]
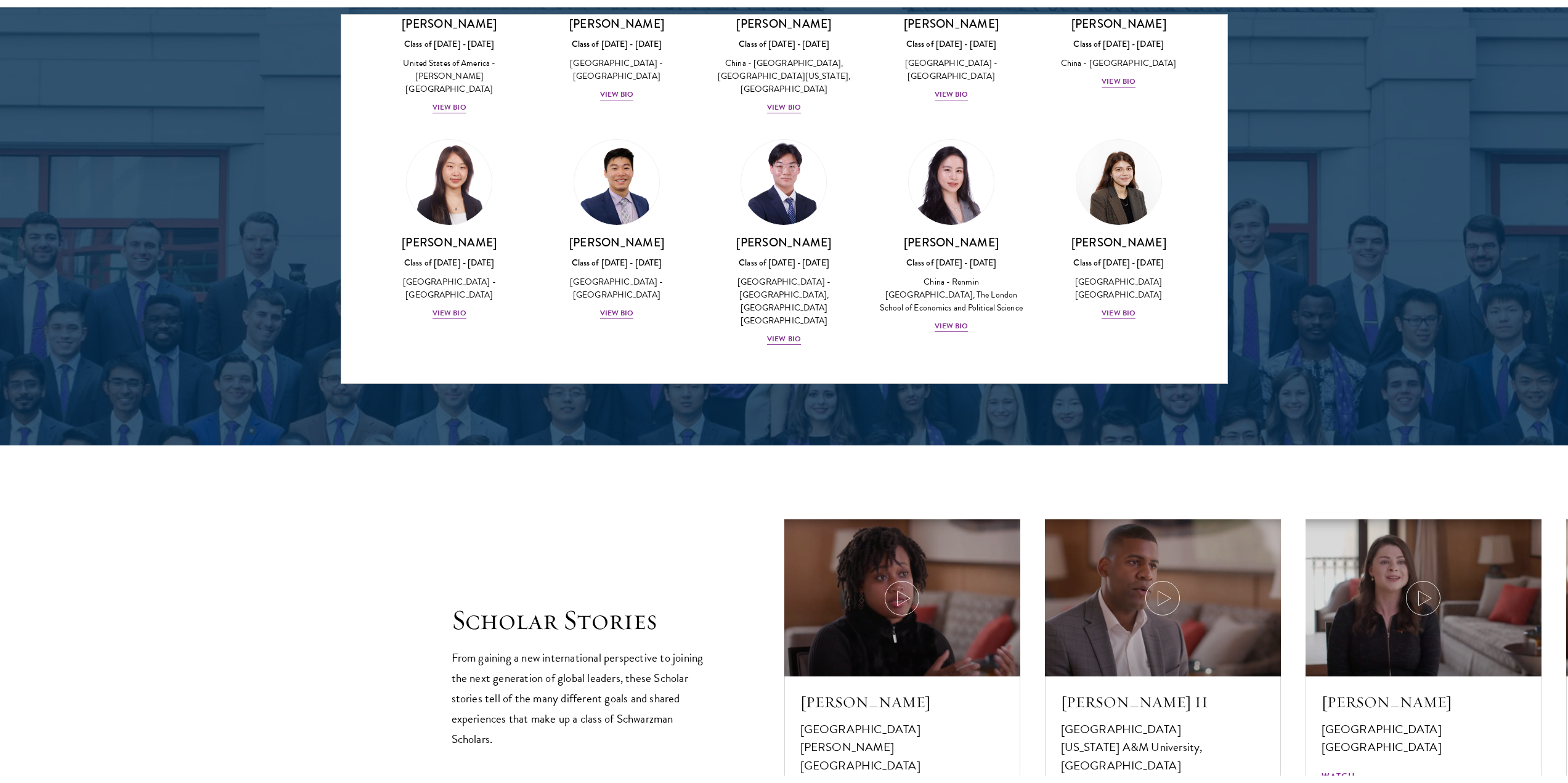
scroll to position [5830, 0]
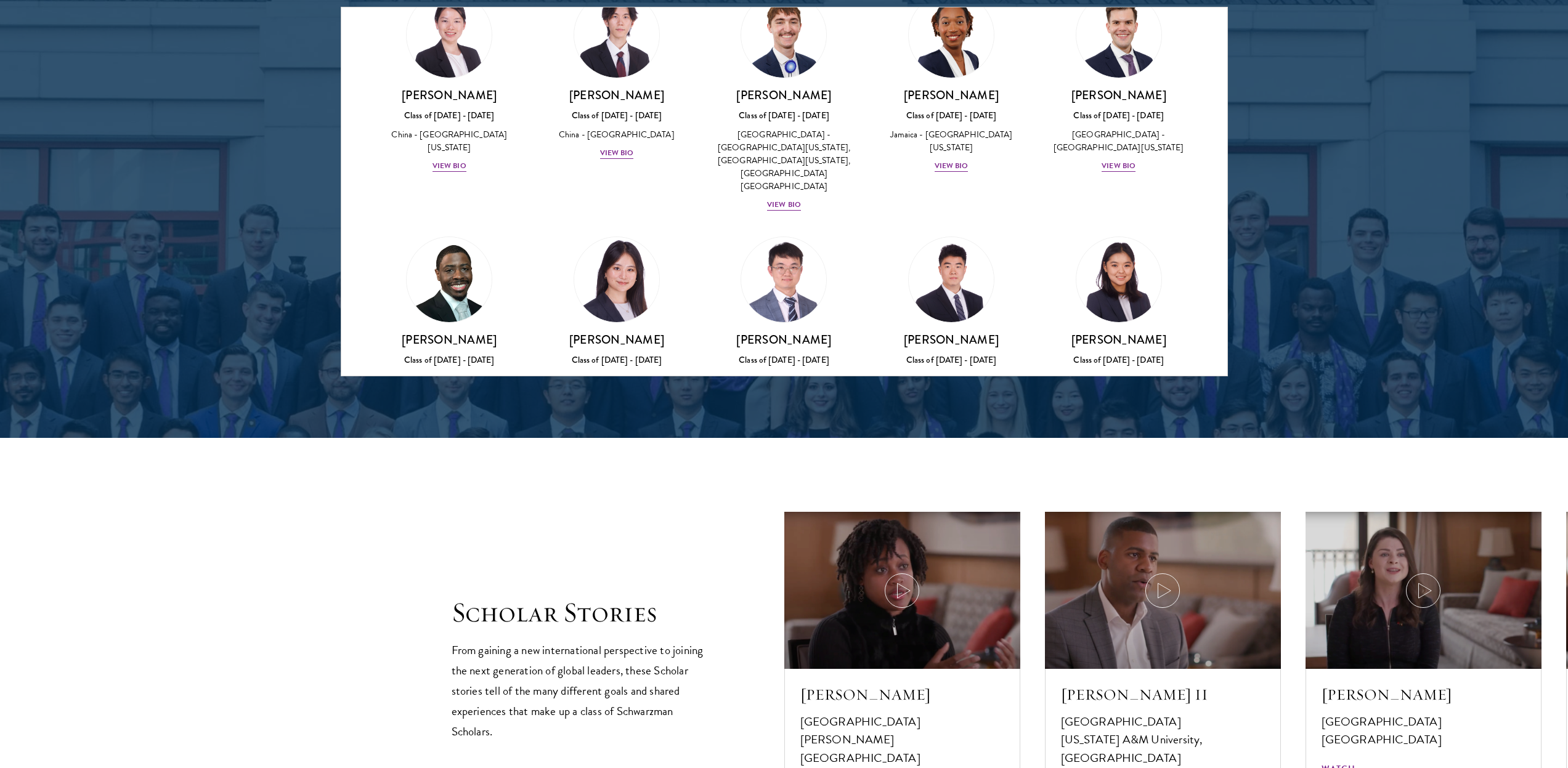
click at [779, 339] on link "[PERSON_NAME] Class of [DATE] - [DATE] [GEOGRAPHIC_DATA] - [GEOGRAPHIC_DATA] [G…" at bounding box center [1119, 546] width 143 height 181
